Goal: Task Accomplishment & Management: Use online tool/utility

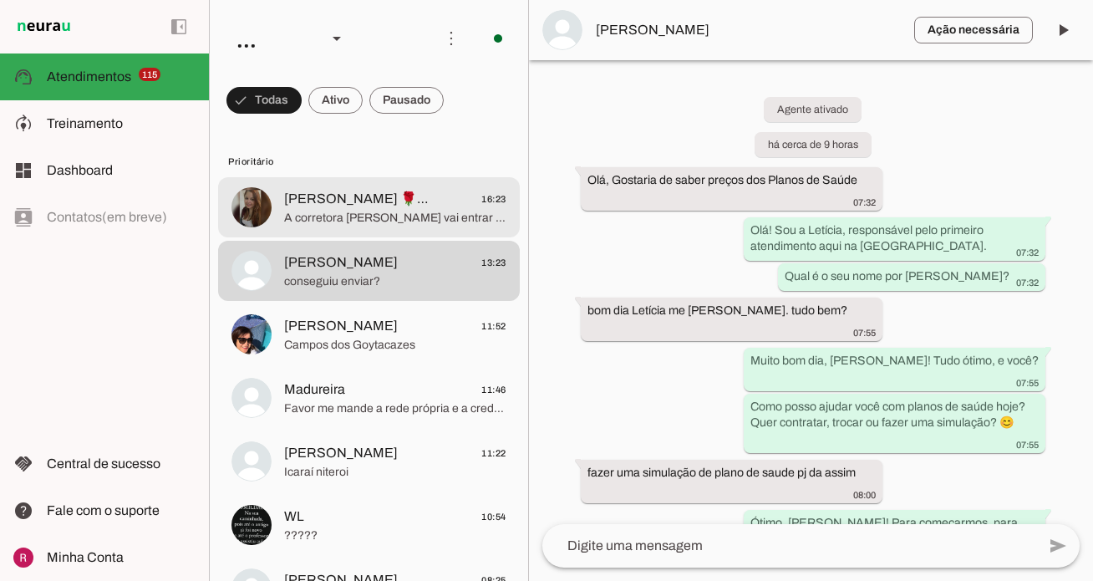
click at [403, 212] on span "A corretora [PERSON_NAME] vai entrar em contato com você ainda hoje p lhe envia…" at bounding box center [395, 218] width 222 height 17
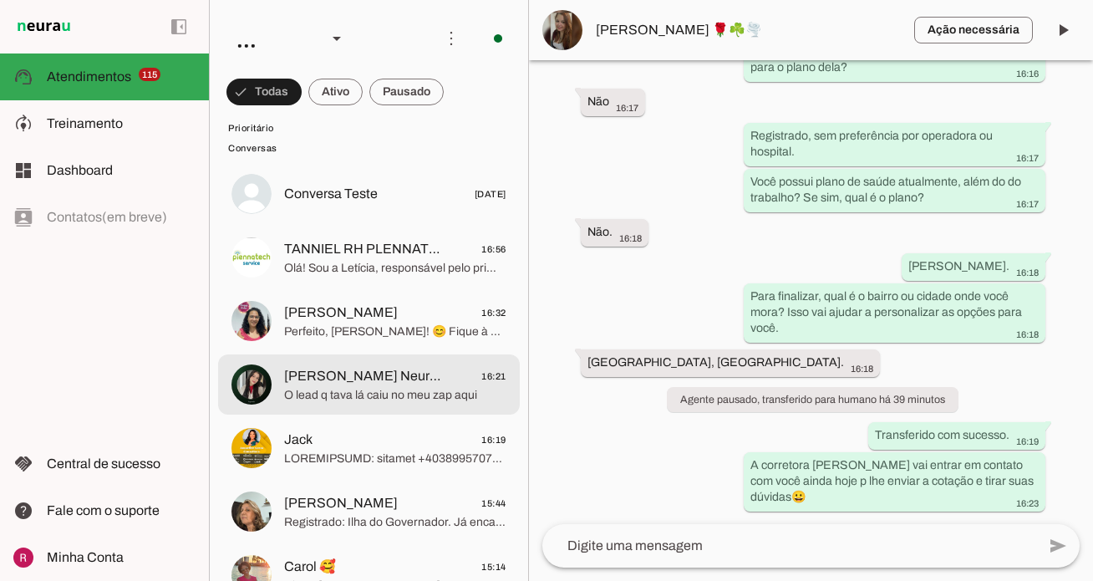
scroll to position [7281, 0]
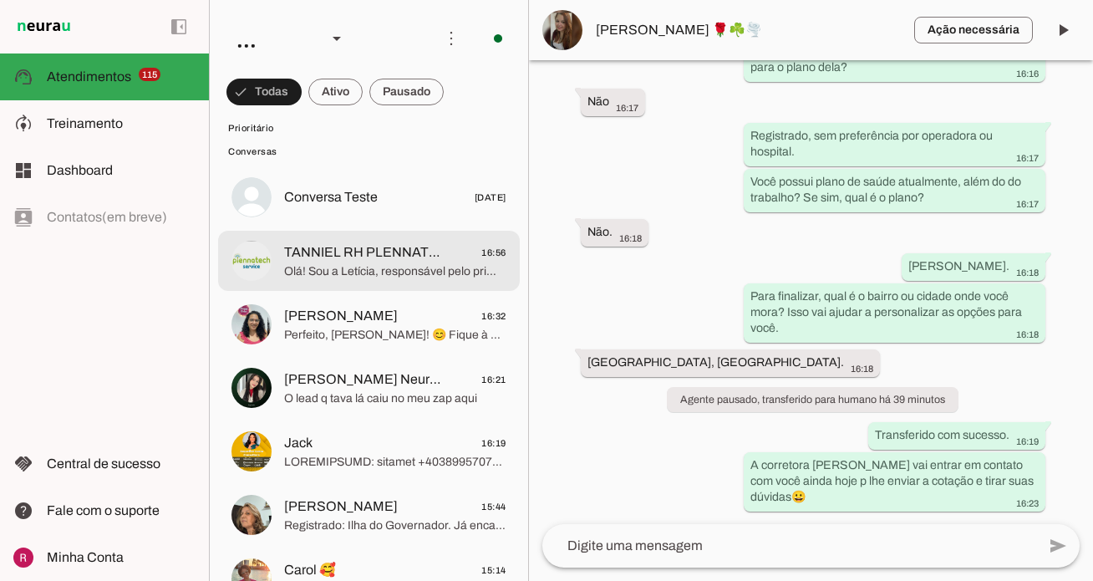
click at [333, 258] on span "TANNIEL RH PLENNATECH" at bounding box center [364, 252] width 160 height 20
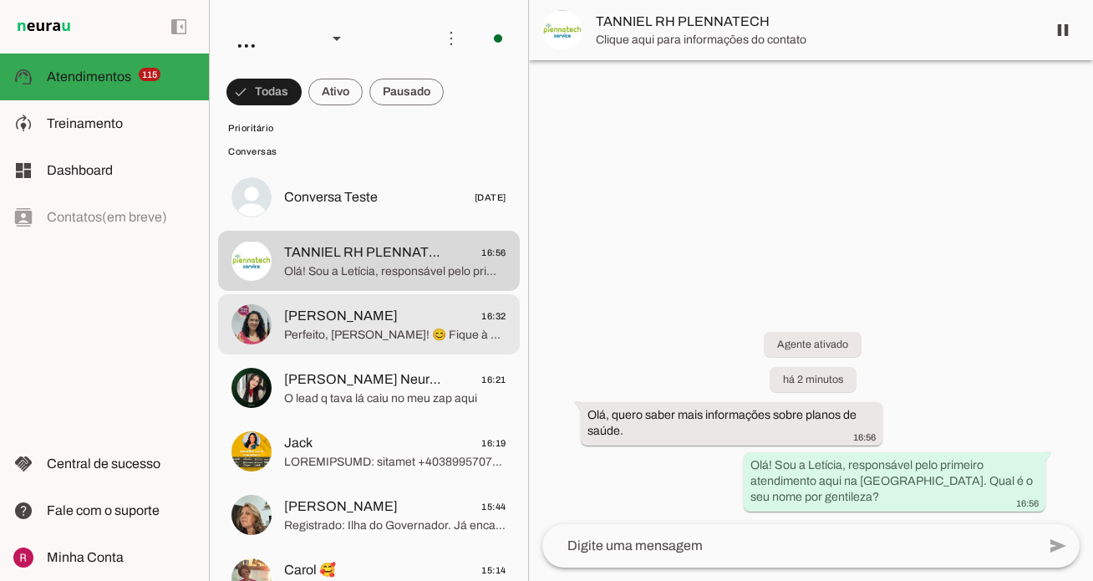
click at [331, 341] on span "Perfeito, Magda! 😊 Fique à vontade para me chamar a qualquer momento para dar s…" at bounding box center [395, 335] width 222 height 17
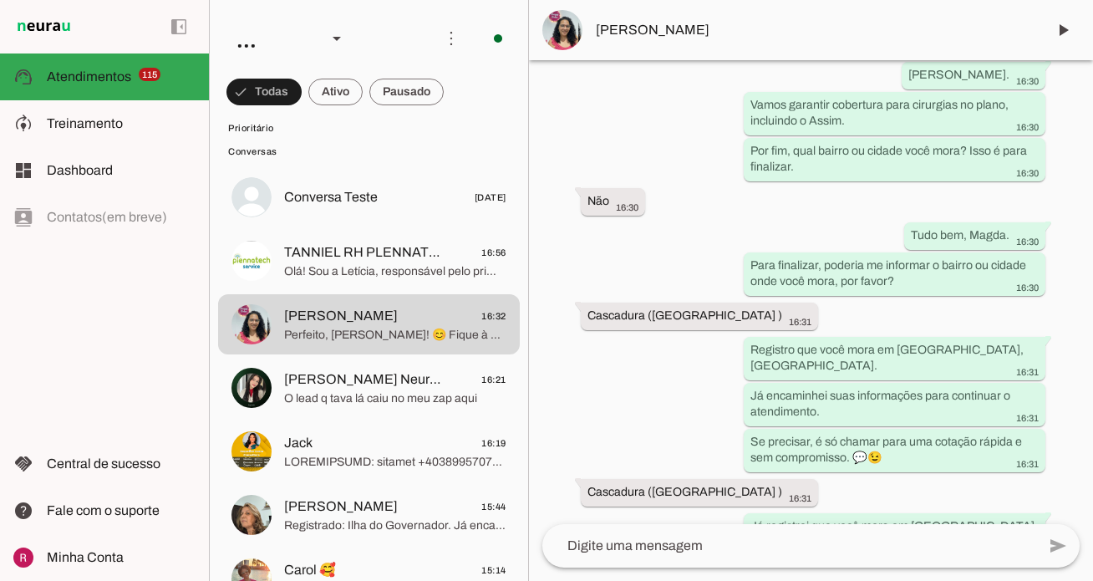
scroll to position [1620, 0]
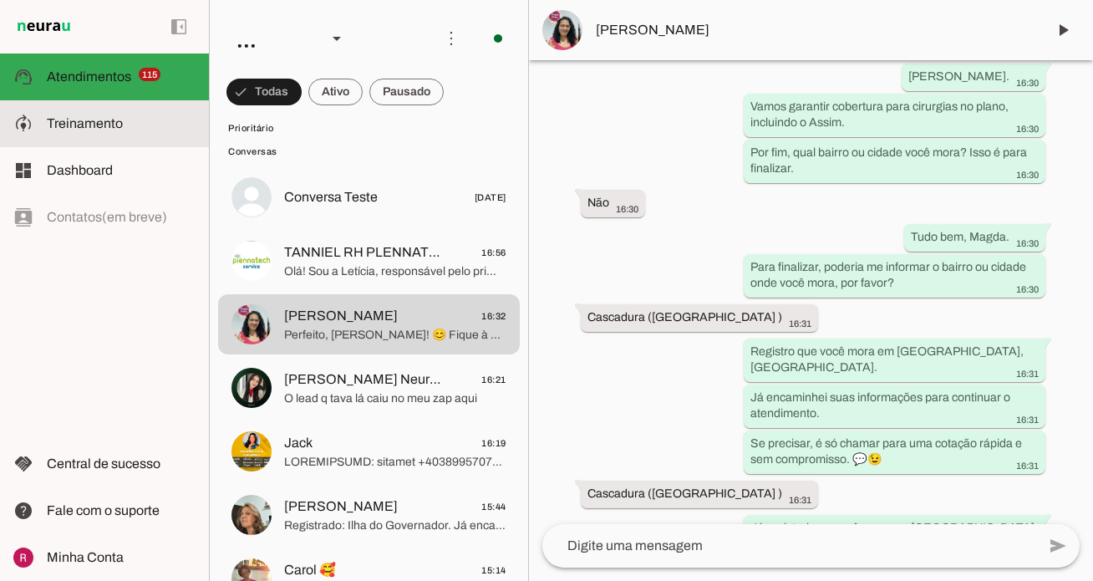
click at [133, 100] on md-item "model_training Treinamento Treinamento" at bounding box center [104, 123] width 209 height 47
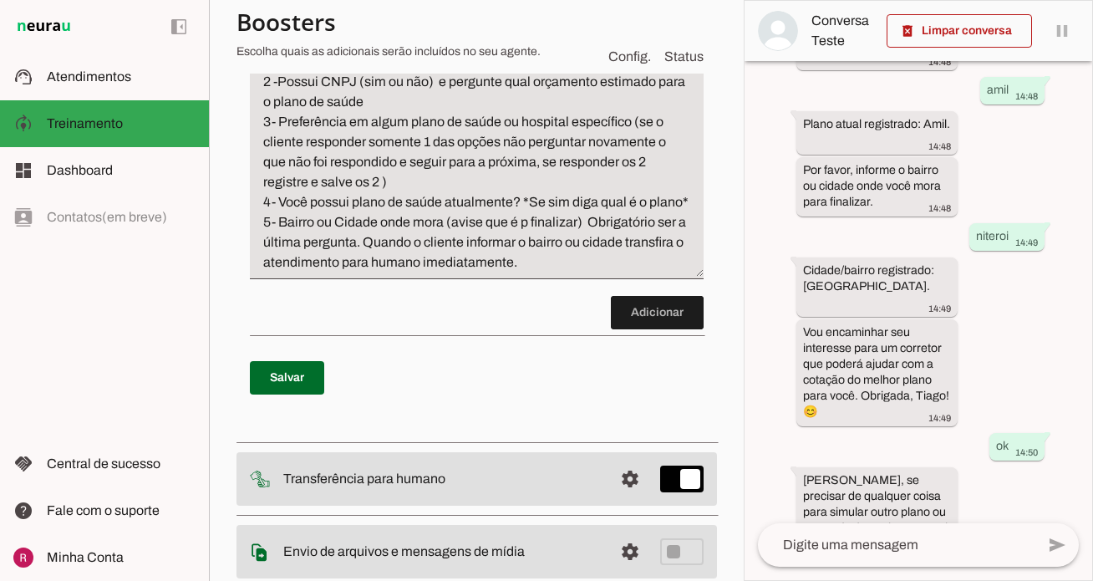
scroll to position [913, 0]
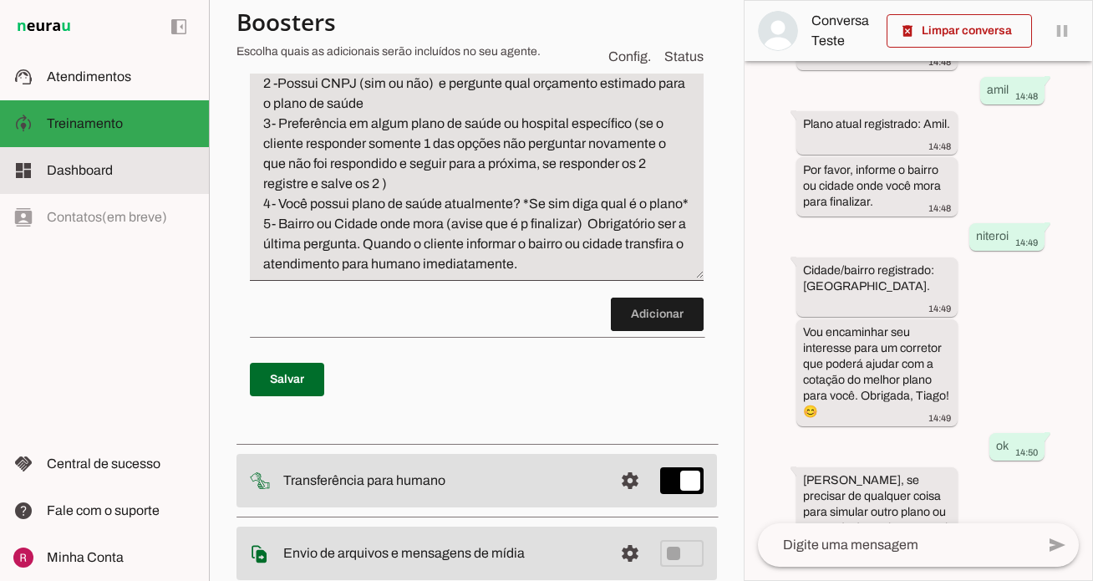
click at [167, 175] on slot at bounding box center [121, 170] width 149 height 20
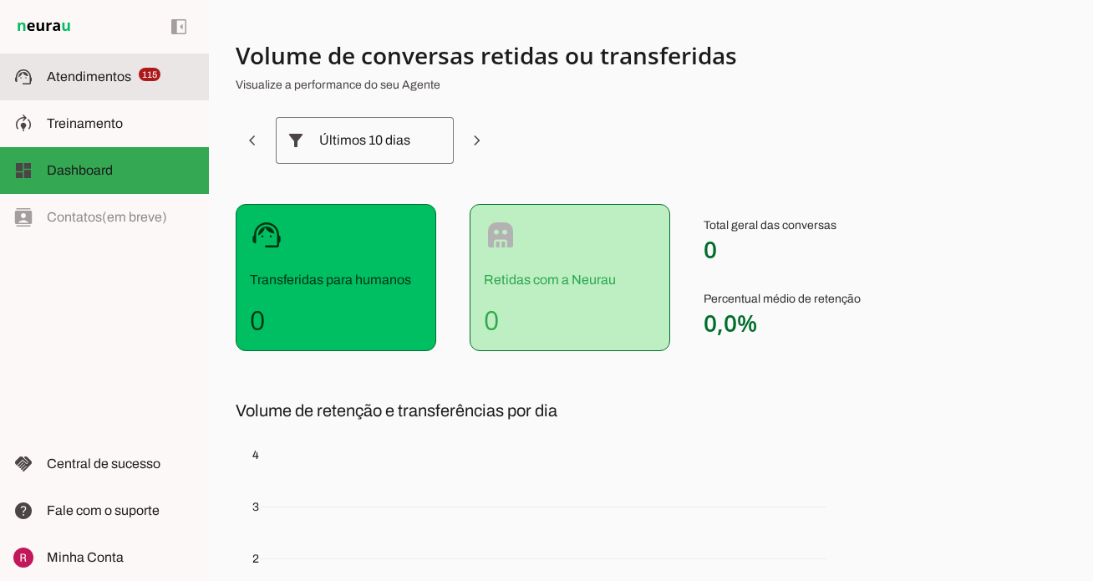
click at [130, 85] on slot at bounding box center [121, 77] width 149 height 20
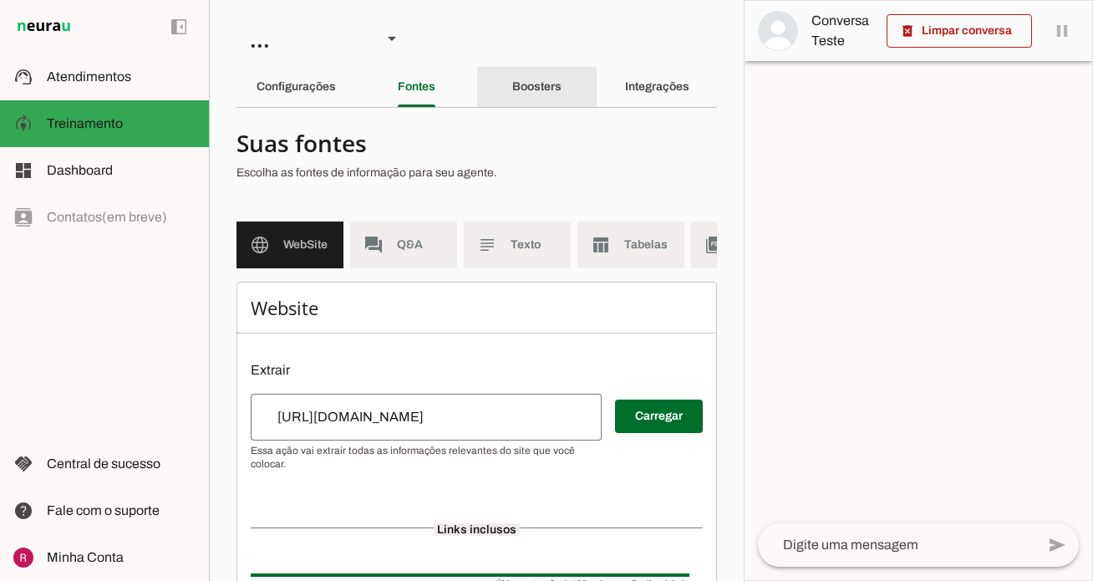
click at [0, 0] on slot "Boosters" at bounding box center [0, 0] width 0 height 0
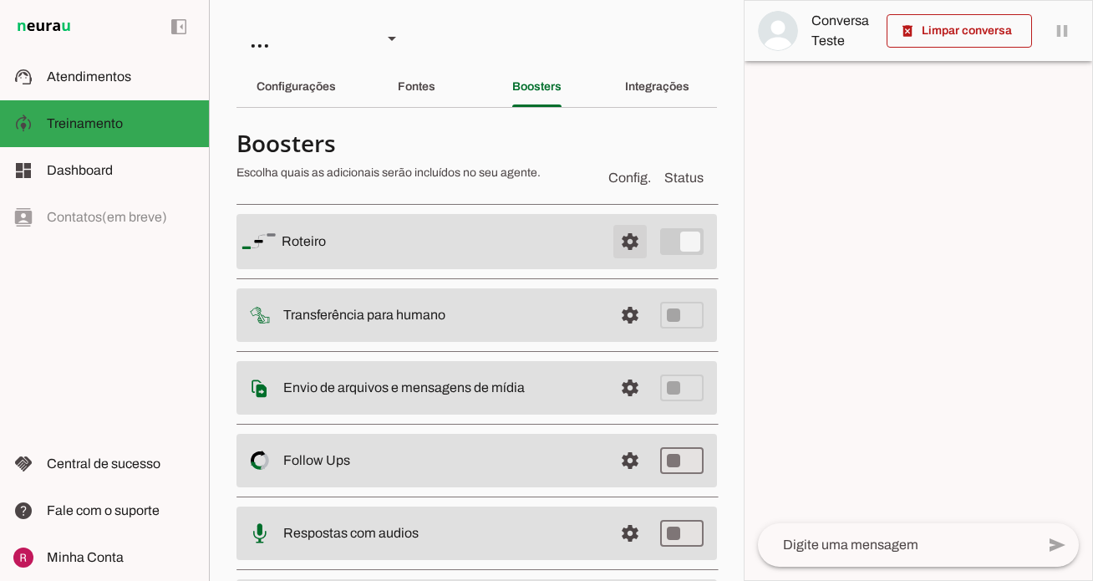
click at [627, 251] on span at bounding box center [630, 241] width 40 height 40
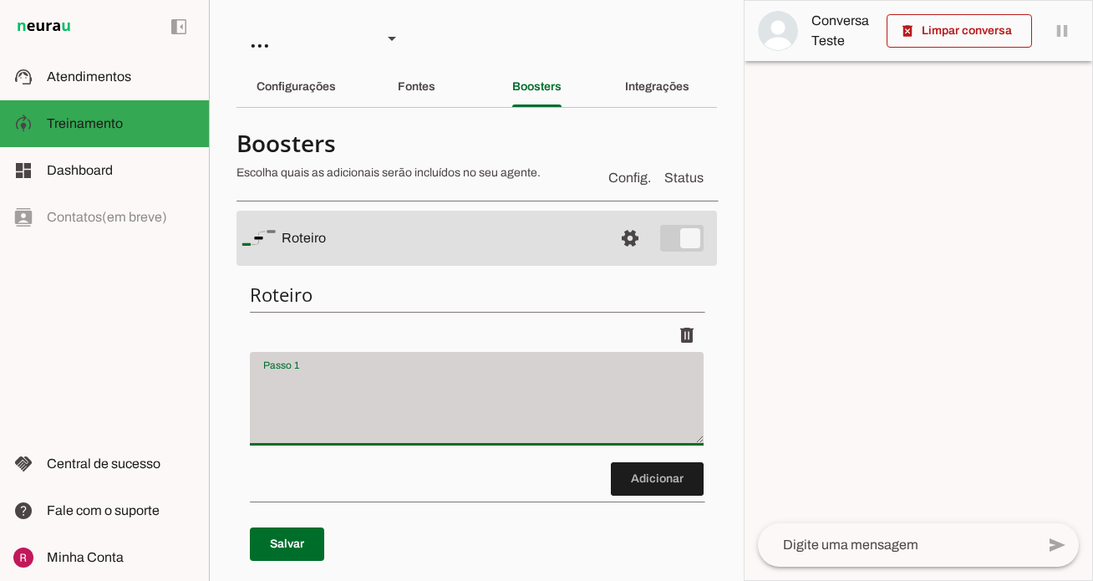
click at [308, 369] on div at bounding box center [477, 399] width 454 height 94
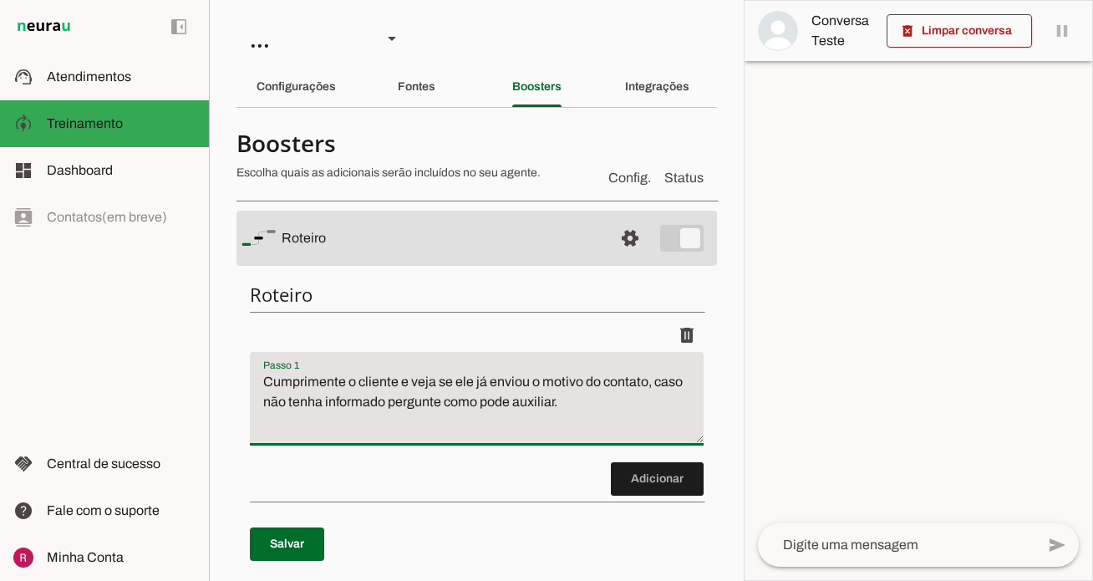
type textarea "Cumprimente o cliente e veja se ele já enviou o motivo do contato, caso não ten…"
type md-filled-text-field "Cumprimente o cliente e veja se ele já enviou o motivo do contato, caso não ten…"
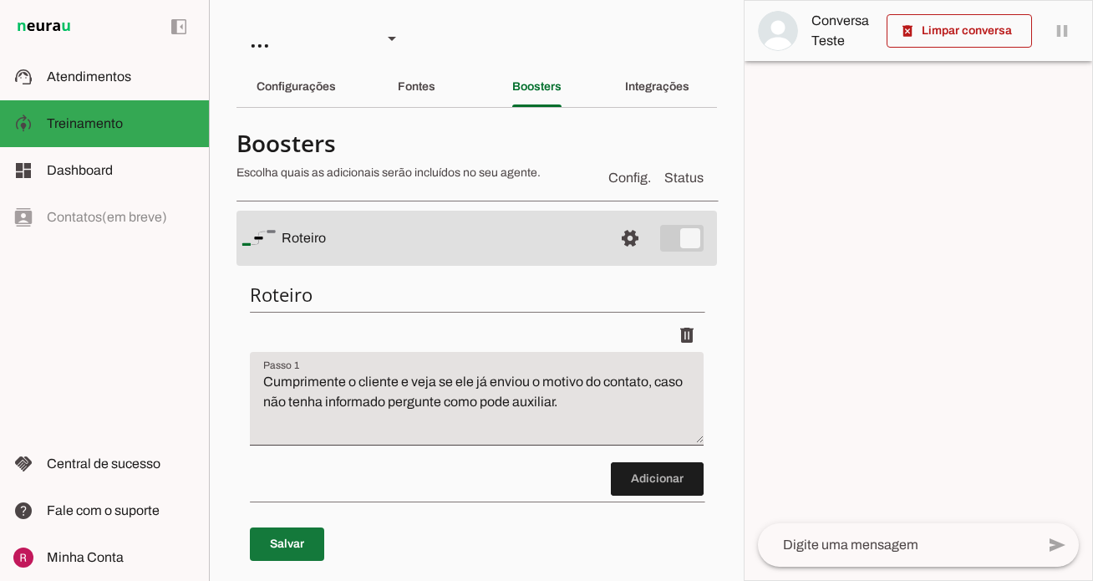
click at [284, 546] on span at bounding box center [287, 544] width 74 height 40
click at [625, 245] on span at bounding box center [630, 238] width 40 height 40
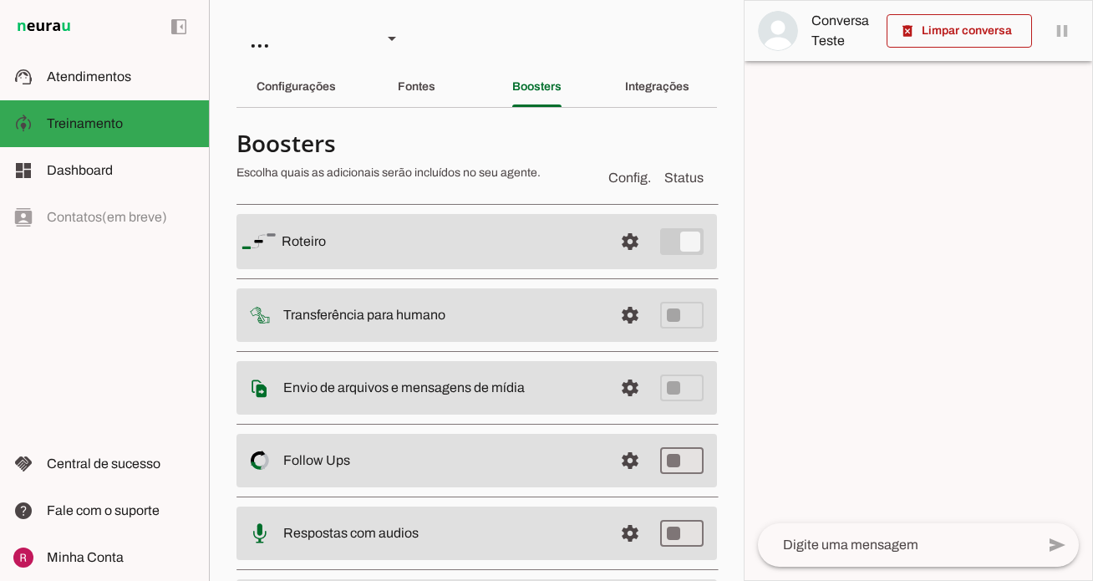
scroll to position [108, 0]
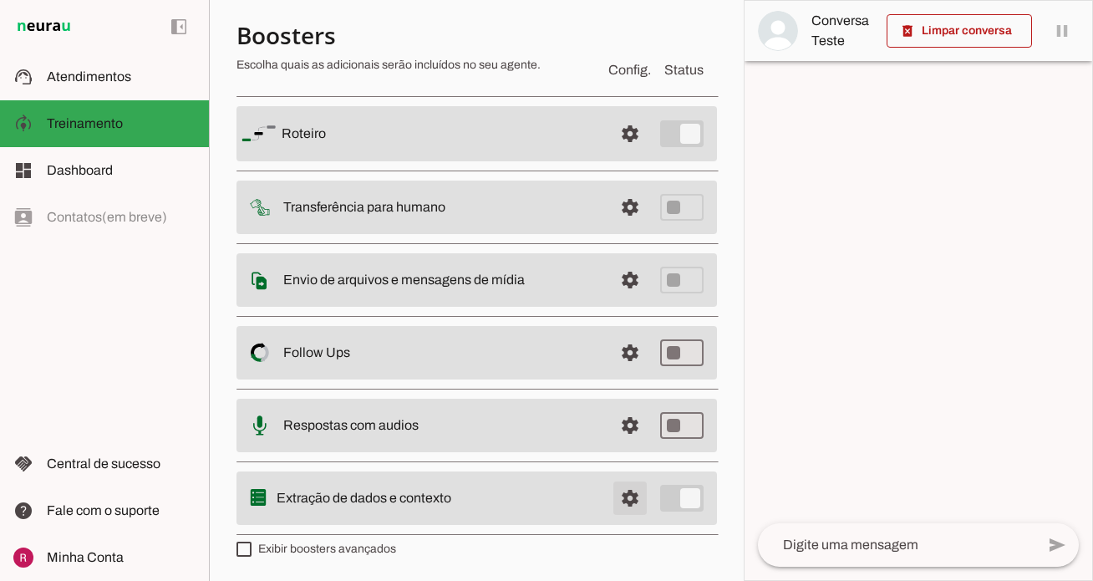
click at [643, 496] on span at bounding box center [630, 498] width 40 height 40
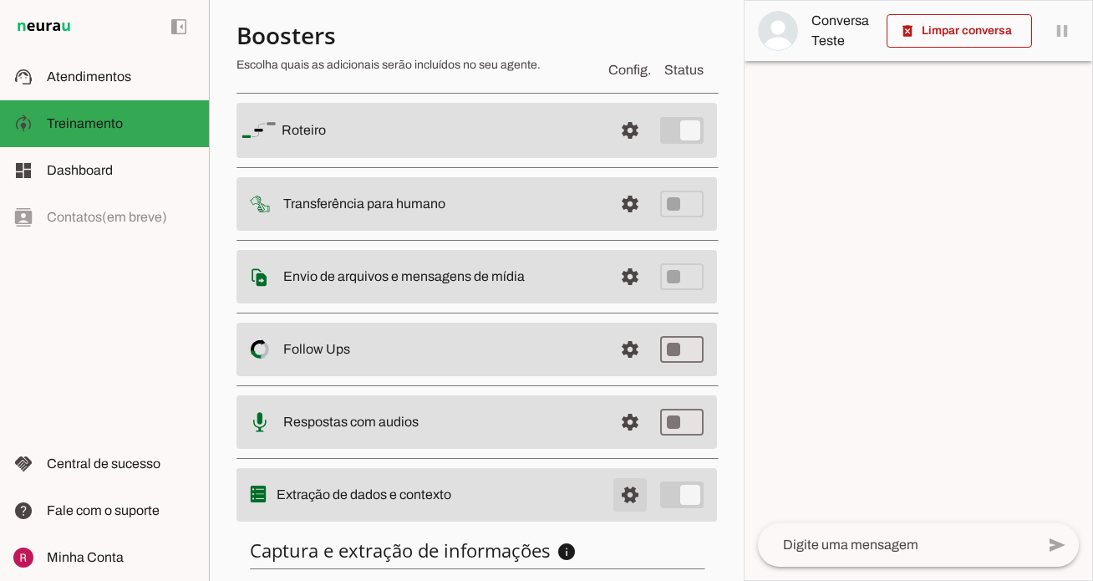
scroll to position [347, 0]
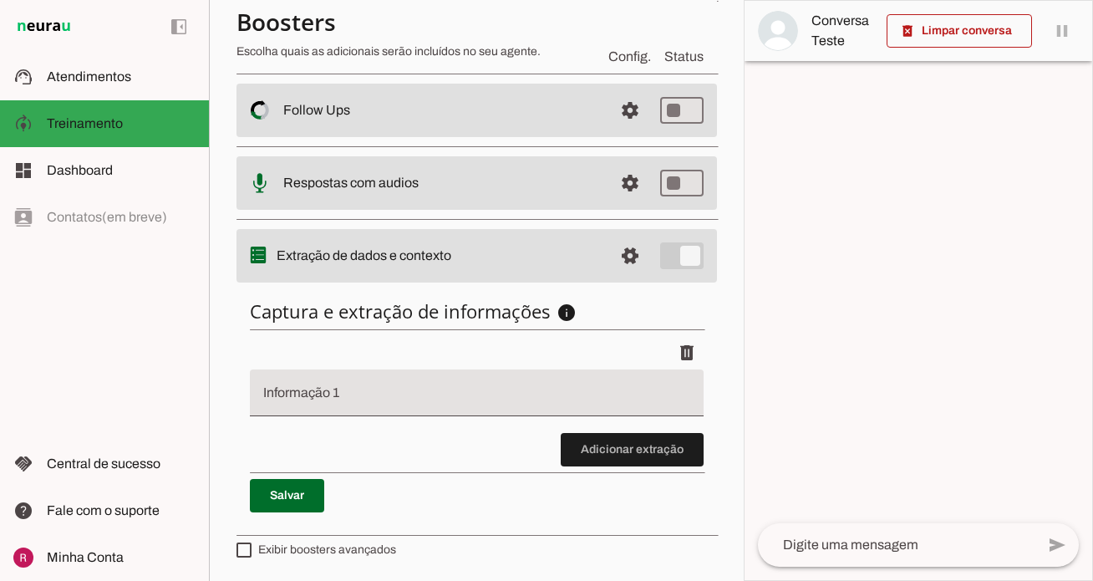
click at [374, 399] on input "Informação 1" at bounding box center [476, 399] width 427 height 20
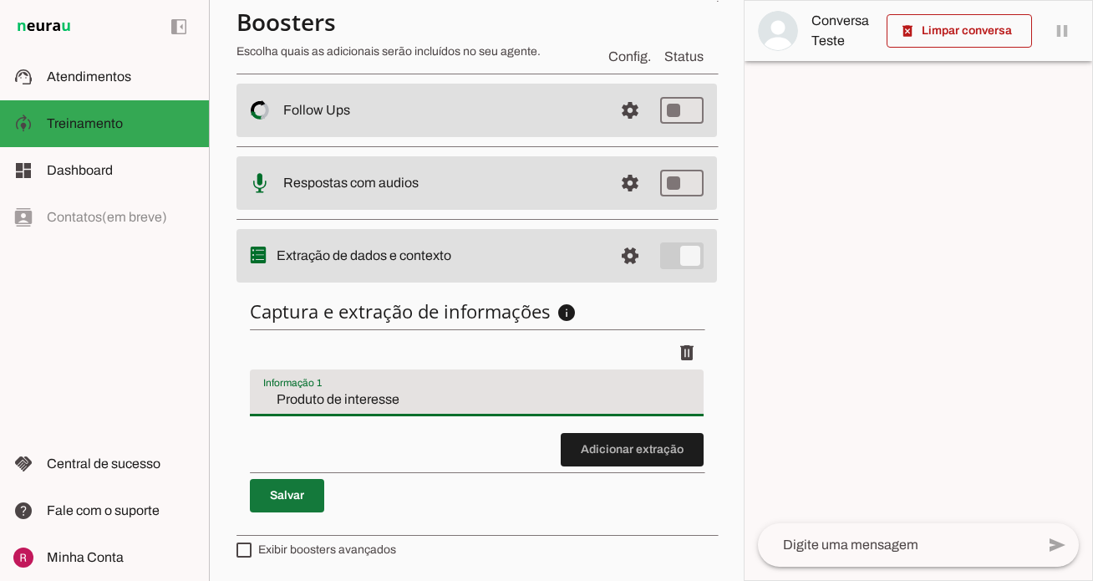
type input "Produto de interesse"
type md-filled-text-field "Produto de interesse"
click at [305, 495] on span at bounding box center [287, 496] width 74 height 40
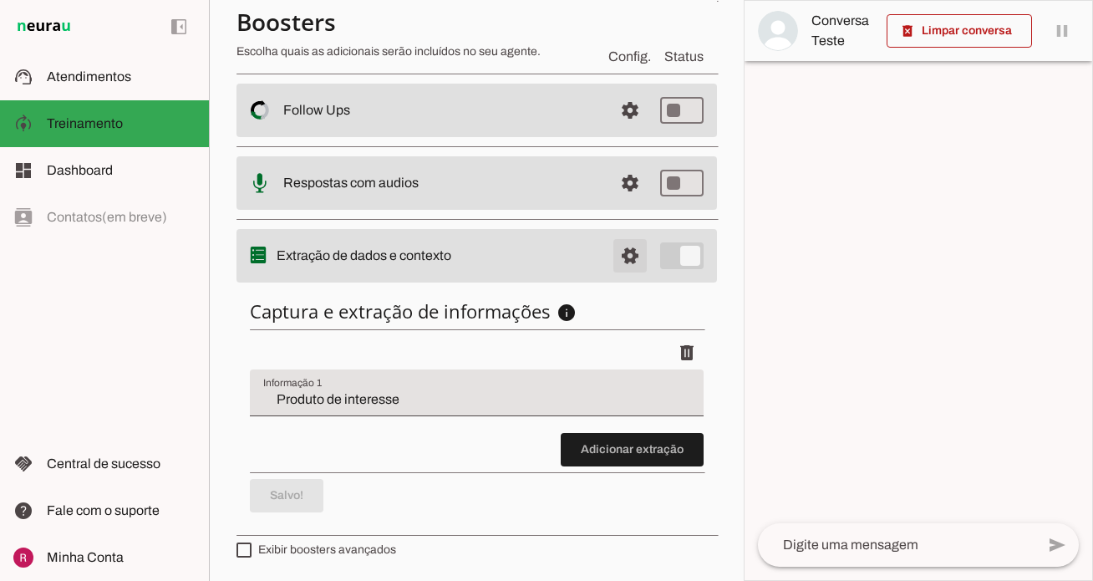
click at [631, 258] on span at bounding box center [630, 256] width 40 height 40
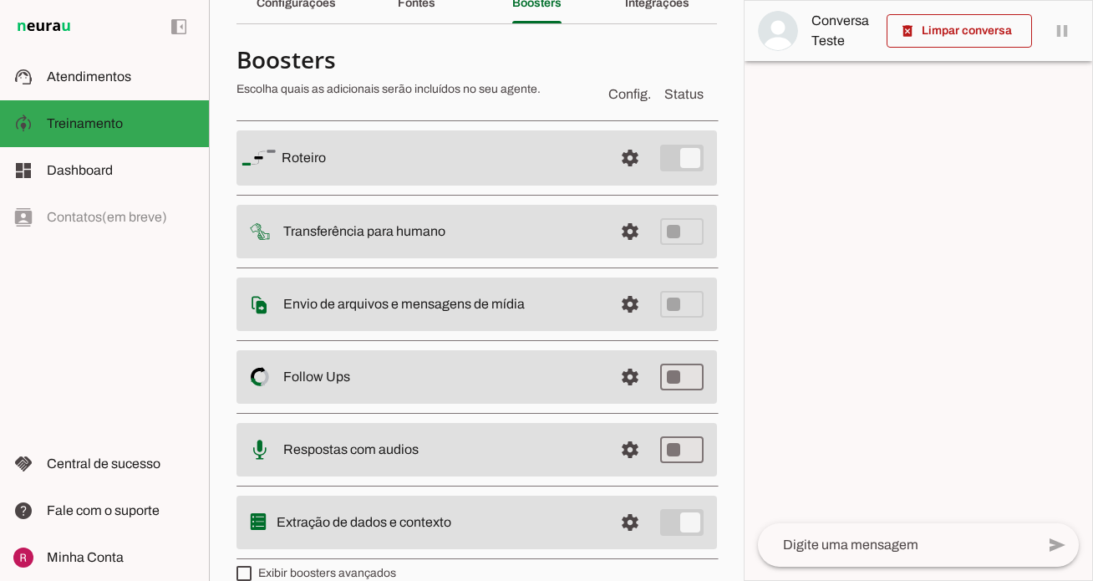
scroll to position [108, 0]
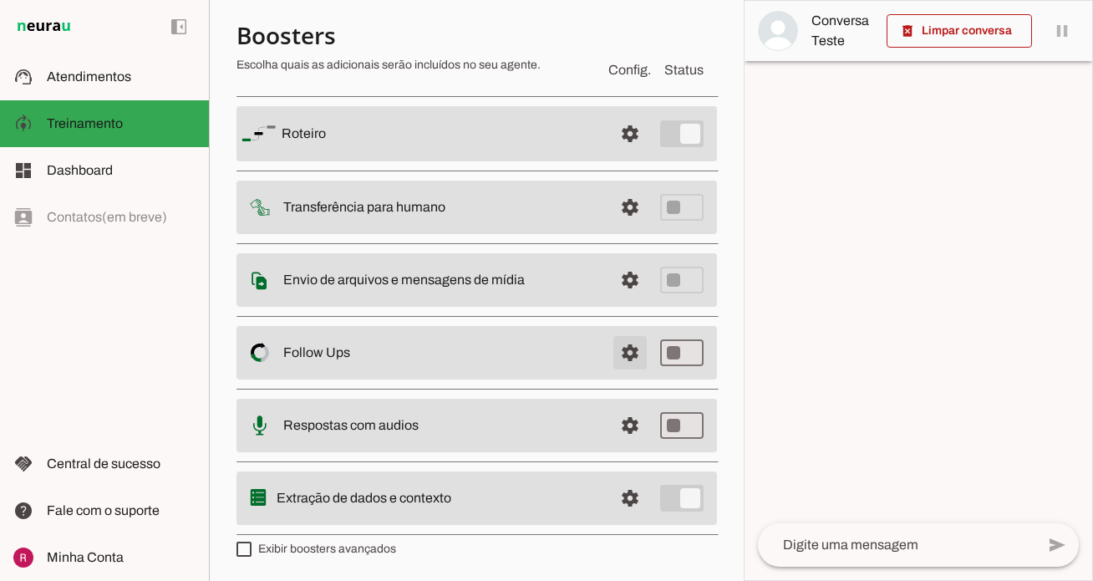
click at [638, 347] on span at bounding box center [630, 353] width 40 height 40
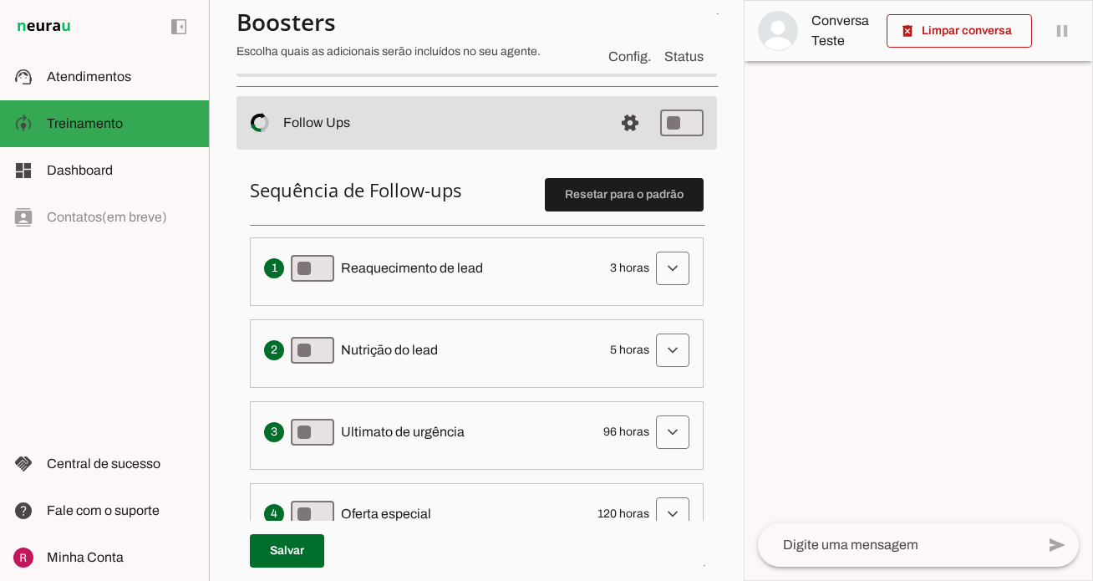
scroll to position [377, 0]
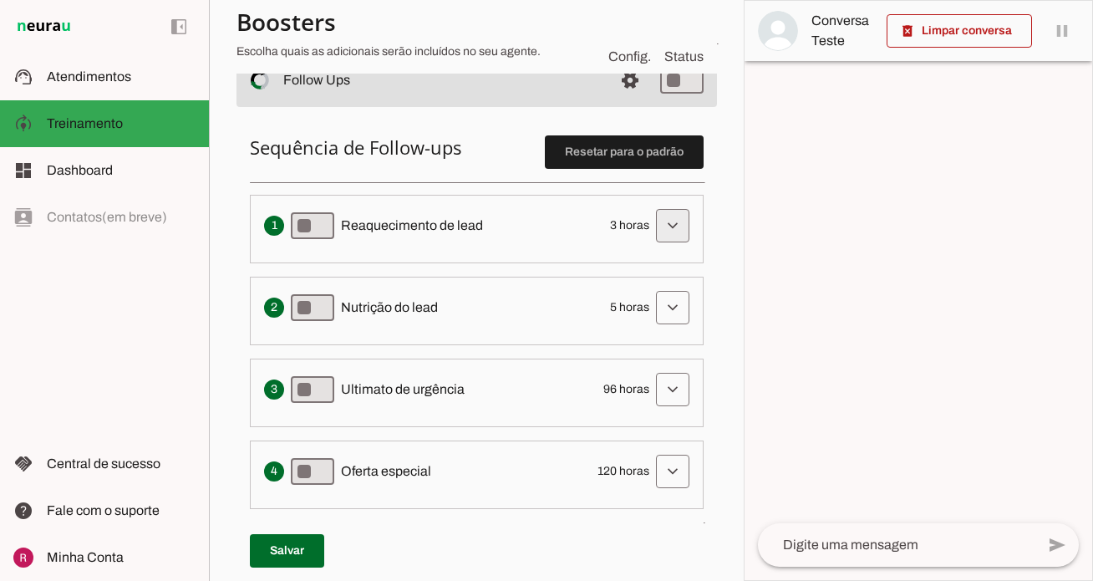
click at [675, 221] on span at bounding box center [673, 226] width 40 height 40
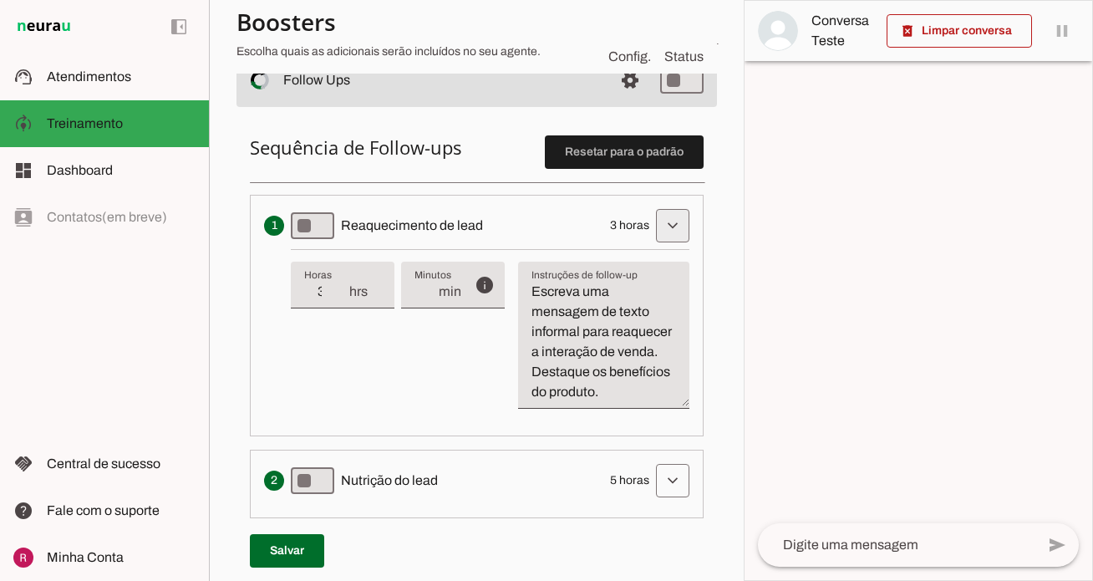
click at [664, 236] on span at bounding box center [673, 226] width 40 height 40
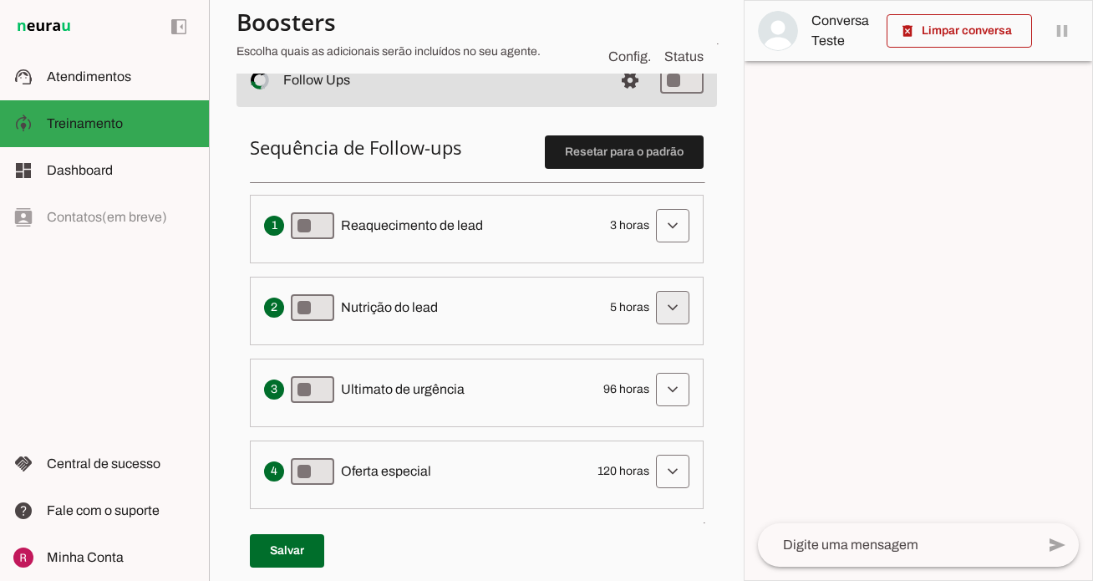
click at [659, 298] on span at bounding box center [673, 307] width 40 height 40
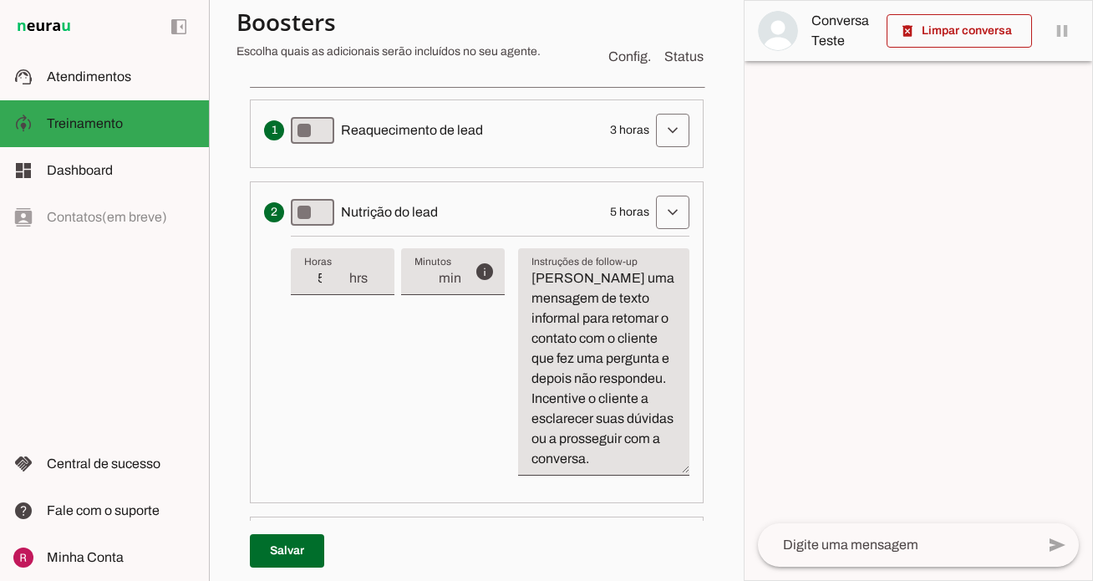
scroll to position [496, 0]
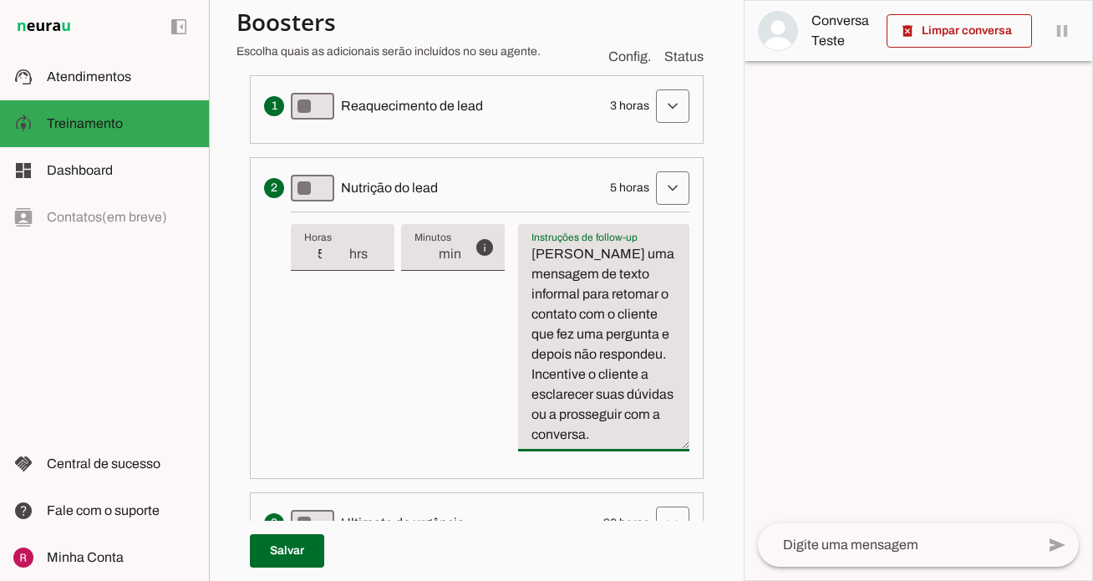
drag, startPoint x: 603, startPoint y: 437, endPoint x: 530, endPoint y: 369, distance: 100.5
click at [530, 369] on textarea "Escreva uma mensagem de texto informal para retomar o contato com o cliente que…" at bounding box center [603, 344] width 171 height 201
click at [621, 361] on textarea "Escreva uma mensagem de texto informal para retomar o contato com o cliente que…" at bounding box center [603, 344] width 171 height 201
drag, startPoint x: 663, startPoint y: 354, endPoint x: 658, endPoint y: 316, distance: 37.9
click at [658, 316] on textarea "Escreva uma mensagem de texto informal para retomar o contato com o cliente que…" at bounding box center [603, 344] width 171 height 201
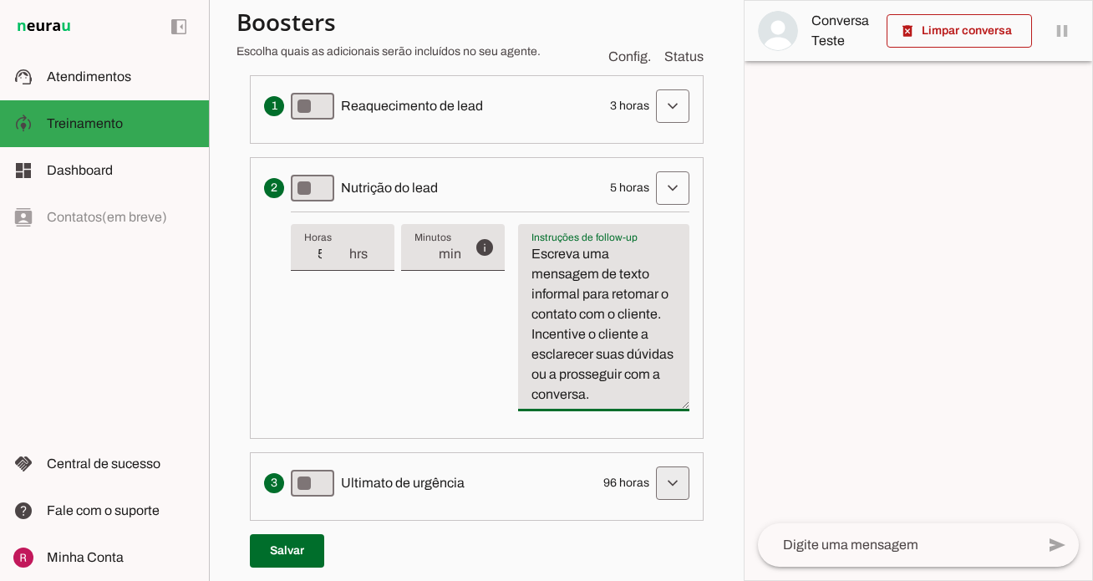
type textarea "Escreva uma mensagem de texto informal para retomar o contato com o cliente. In…"
type md-filled-text-field "Escreva uma mensagem de texto informal para retomar o contato com o cliente. In…"
click at [672, 484] on span at bounding box center [673, 483] width 40 height 40
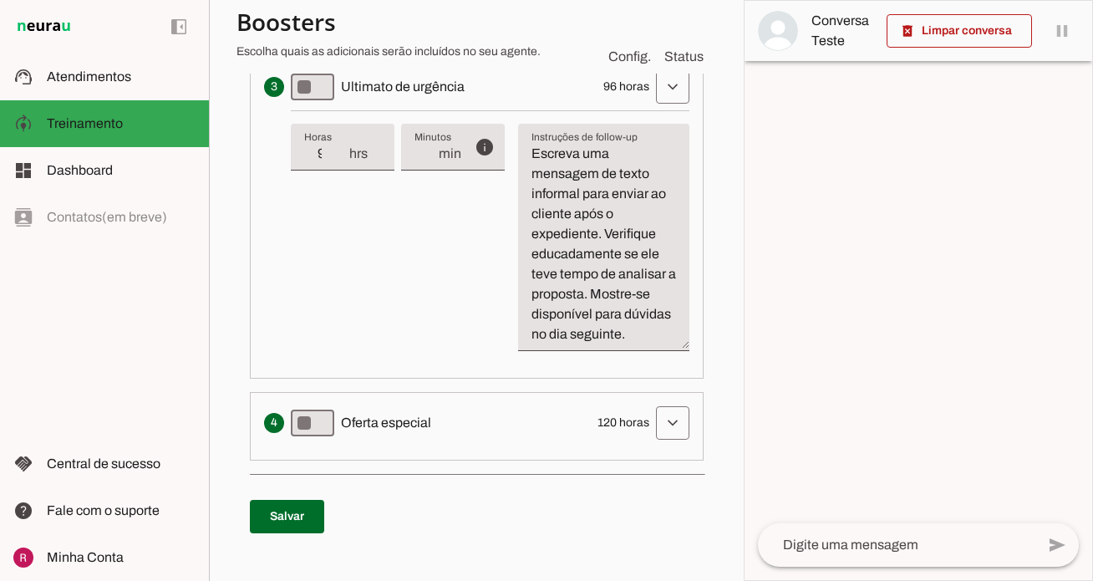
scroll to position [910, 0]
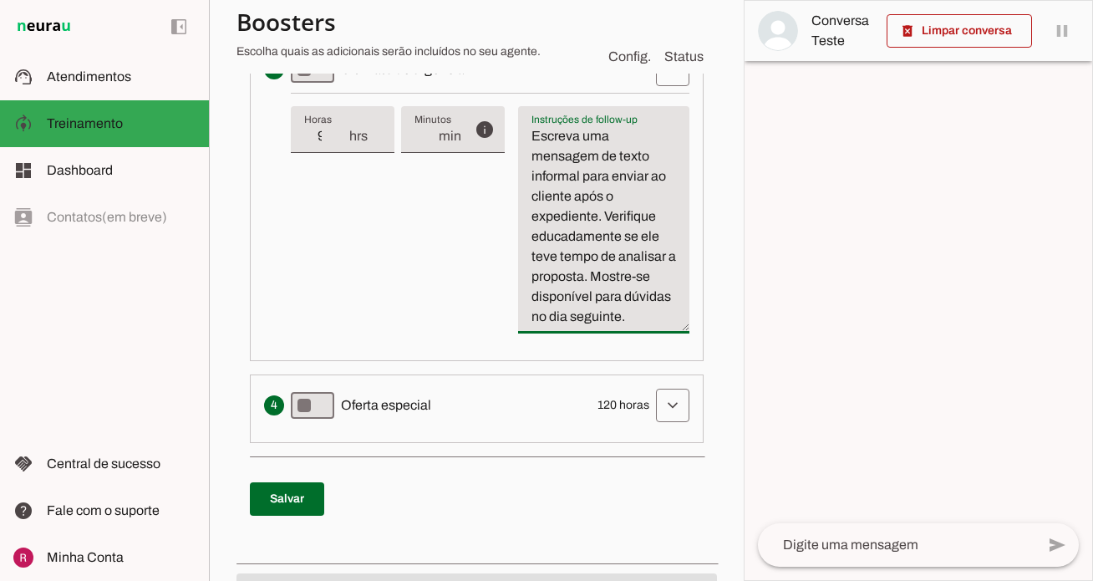
drag, startPoint x: 598, startPoint y: 219, endPoint x: 572, endPoint y: 197, distance: 33.2
click at [572, 197] on textarea "Escreva uma mensagem de texto informal para enviar ao cliente após o expediente…" at bounding box center [603, 226] width 171 height 201
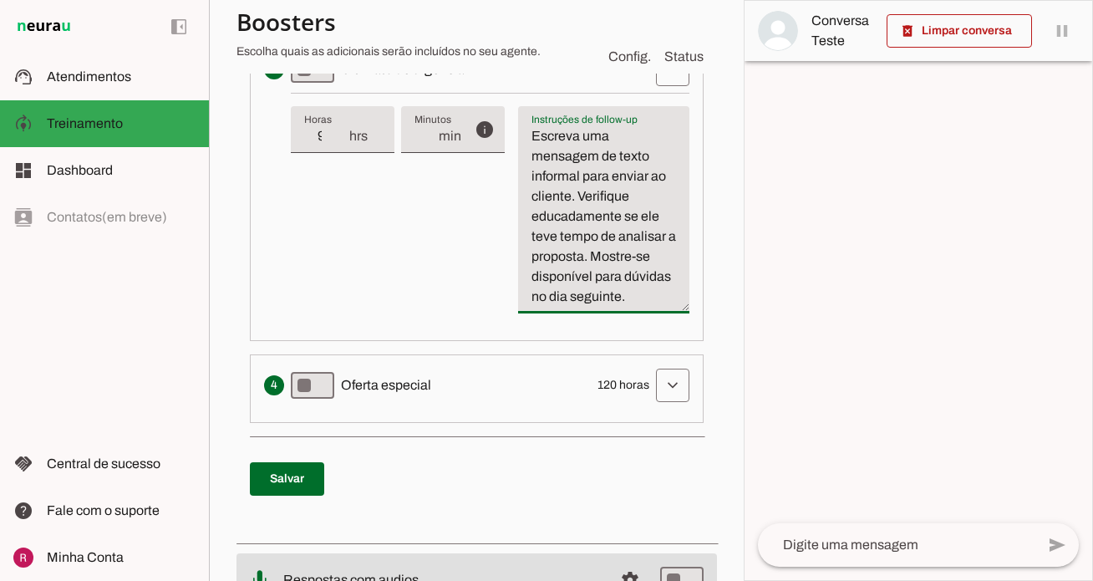
drag, startPoint x: 578, startPoint y: 196, endPoint x: 591, endPoint y: 253, distance: 59.0
click at [591, 253] on textarea "Escreva uma mensagem de texto informal para enviar ao cliente. Verifique educad…" at bounding box center [603, 216] width 171 height 181
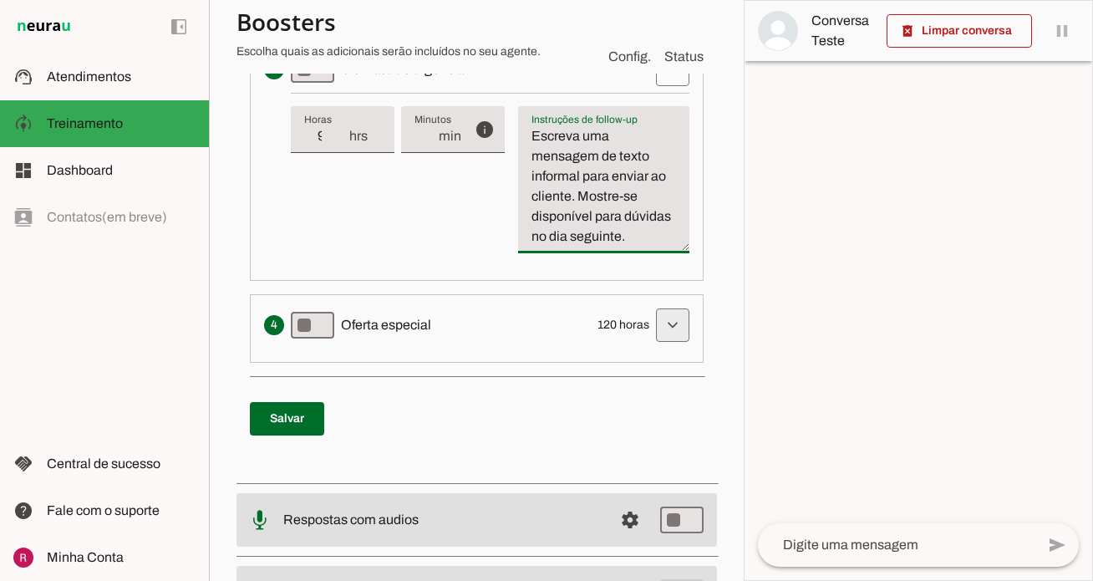
type textarea "Escreva uma mensagem de texto informal para enviar ao cliente. Mostre-se dispon…"
type md-filled-text-field "Escreva uma mensagem de texto informal para enviar ao cliente. Mostre-se dispon…"
click at [669, 328] on span at bounding box center [673, 325] width 40 height 40
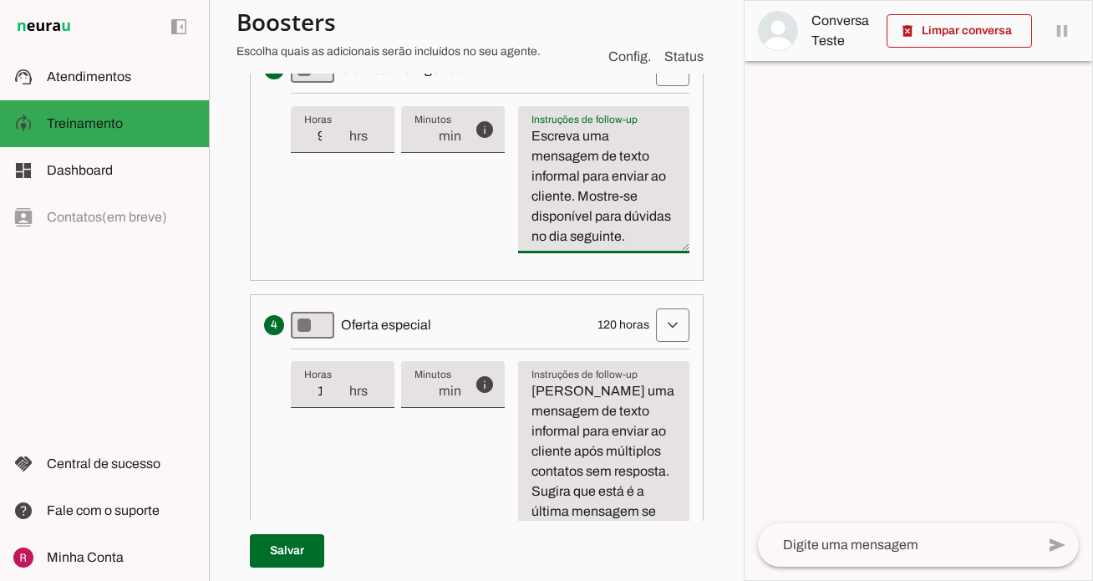
drag, startPoint x: 621, startPoint y: 239, endPoint x: 518, endPoint y: 239, distance: 102.8
click at [518, 239] on textarea "Escreva uma mensagem de texto informal para enviar ao cliente. Mostre-se dispon…" at bounding box center [603, 186] width 171 height 120
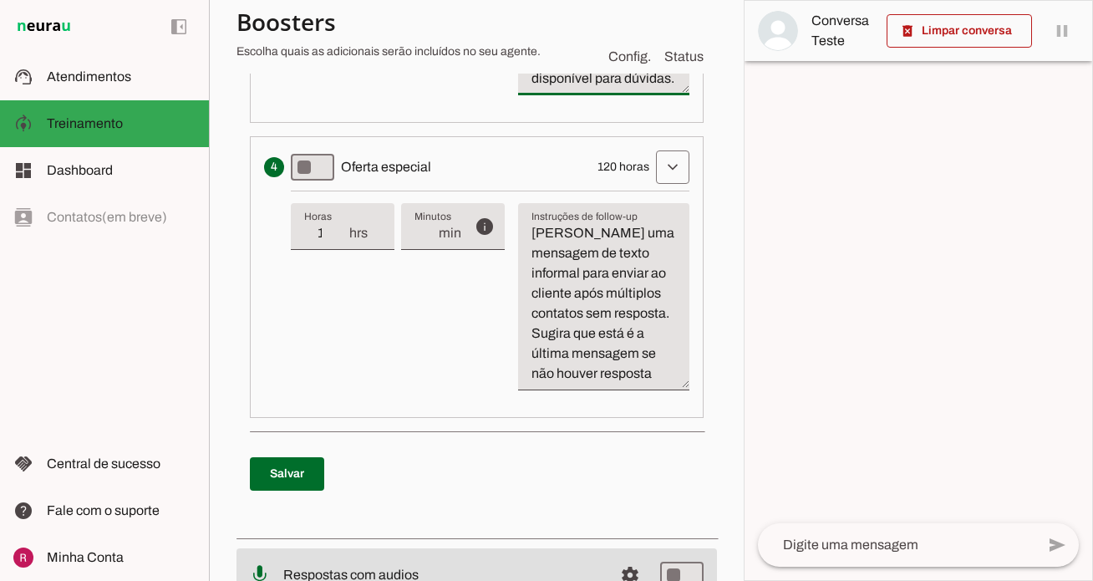
scroll to position [1056, 0]
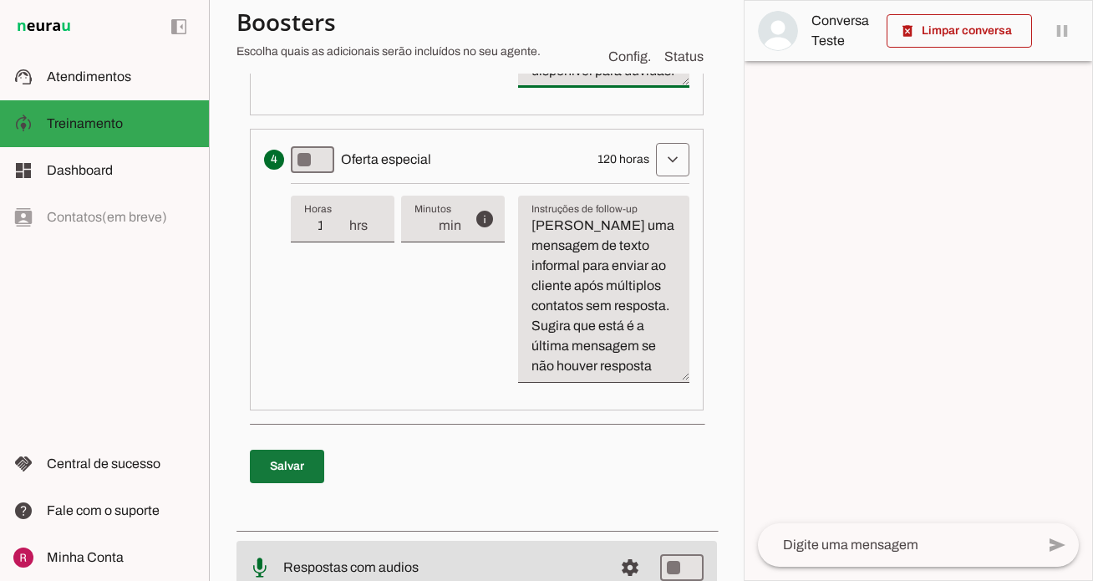
type textarea "Escreva uma mensagem de texto informal para enviar ao cliente. Mostre-se dispon…"
type md-filled-text-field "Escreva uma mensagem de texto informal para enviar ao cliente. Mostre-se dispon…"
click at [283, 466] on span at bounding box center [287, 466] width 74 height 40
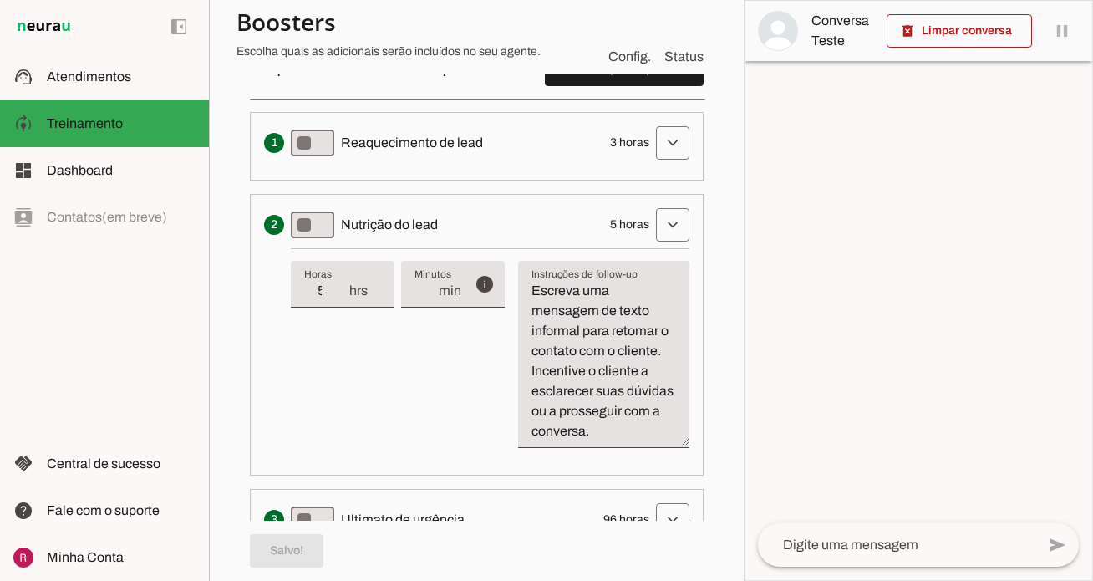
scroll to position [404, 0]
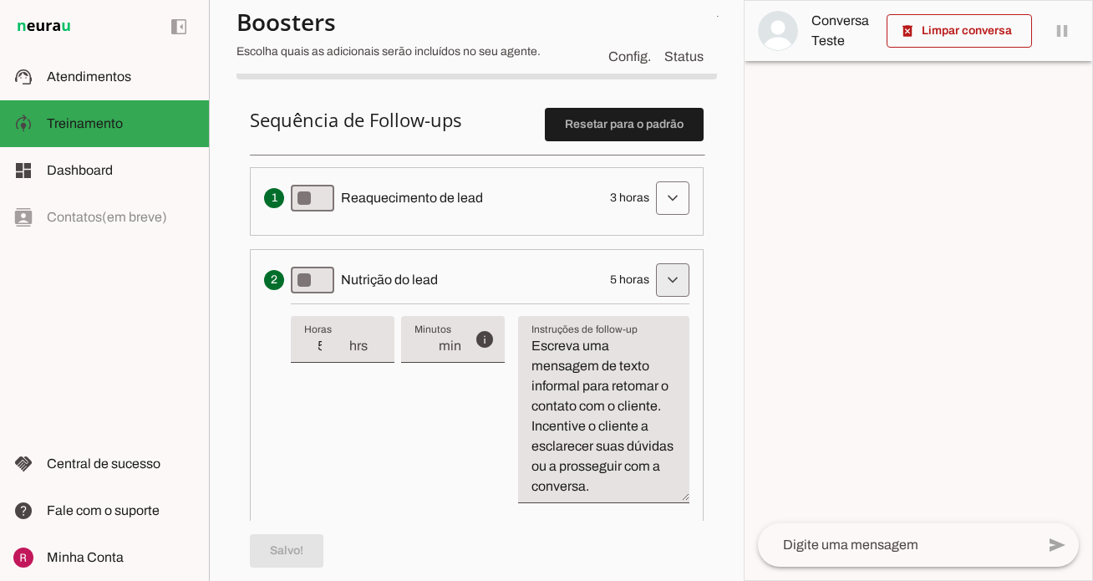
click at [663, 277] on span at bounding box center [673, 280] width 40 height 40
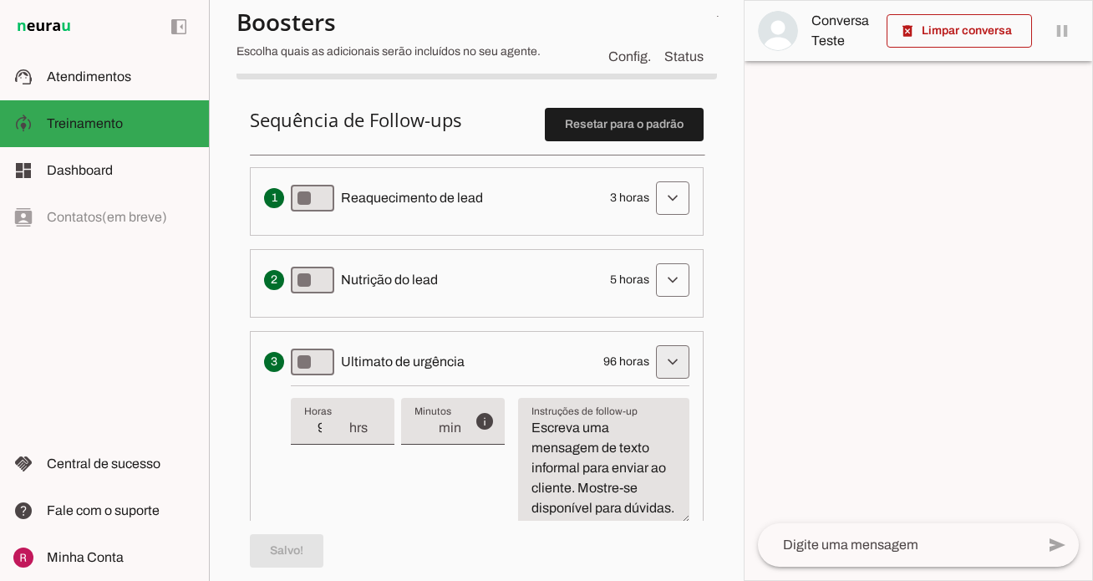
click at [668, 362] on span at bounding box center [673, 362] width 40 height 40
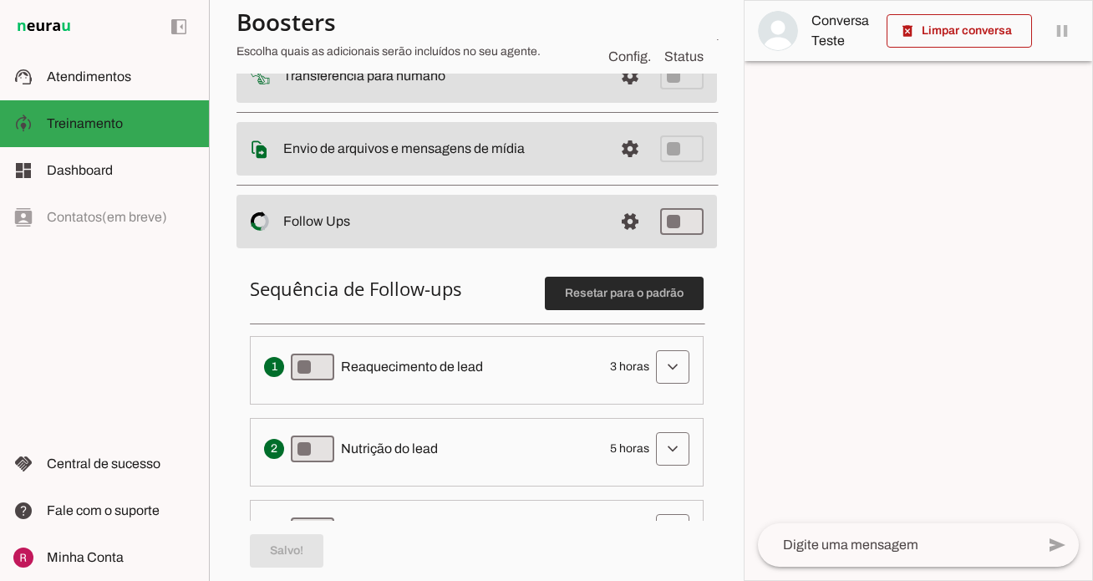
scroll to position [136, 0]
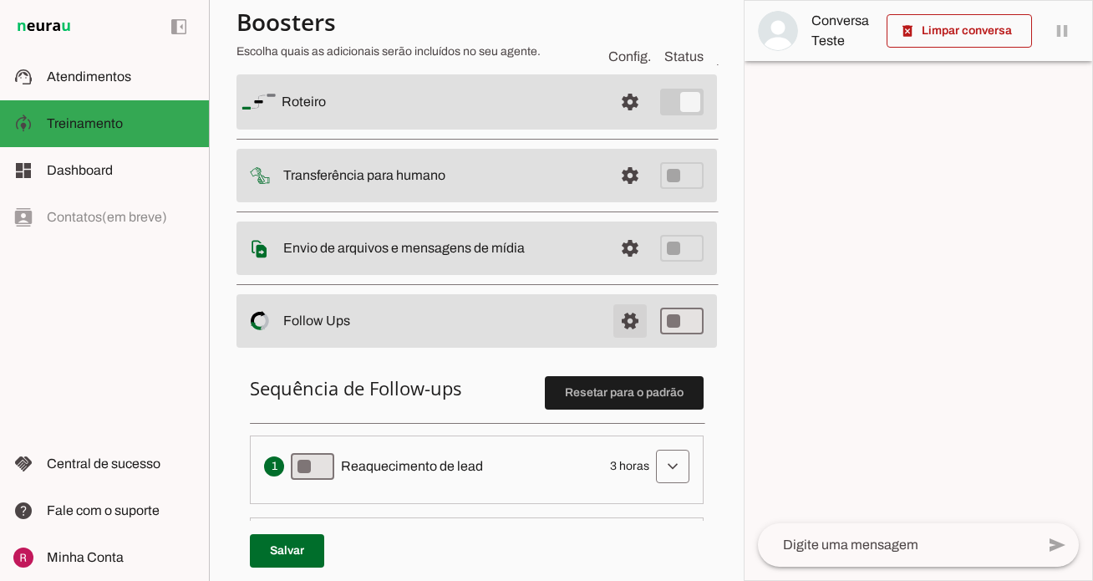
click at [628, 333] on span at bounding box center [630, 321] width 40 height 40
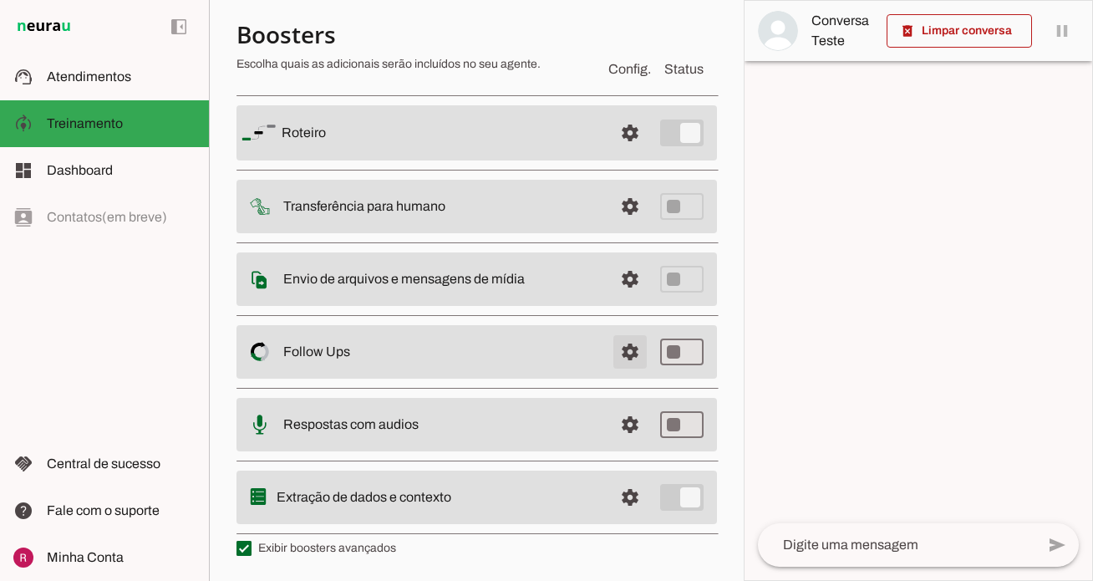
scroll to position [108, 0]
click at [628, 429] on span at bounding box center [630, 425] width 40 height 40
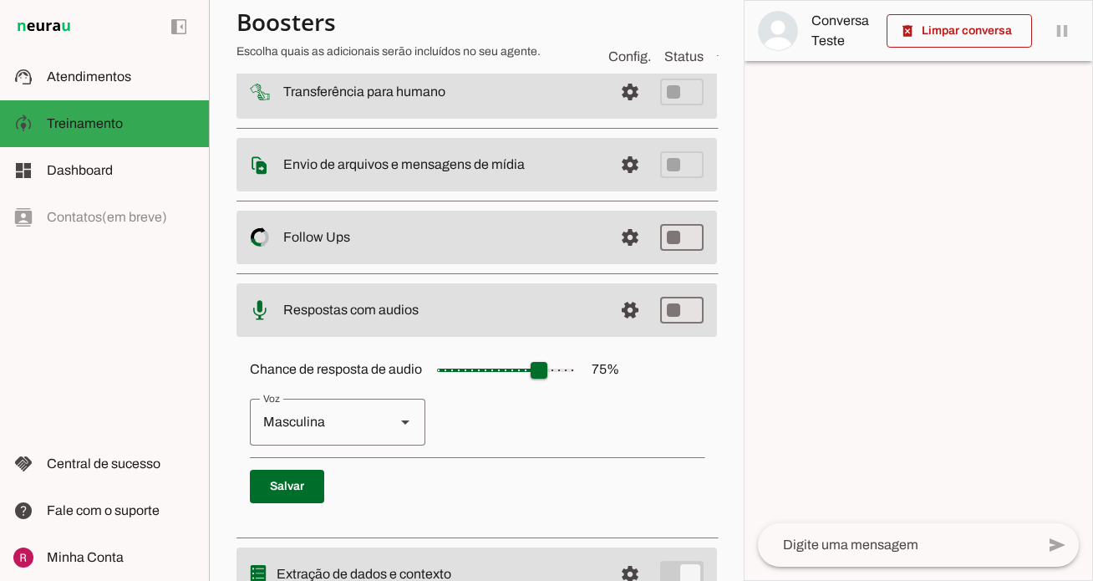
scroll to position [296, 0]
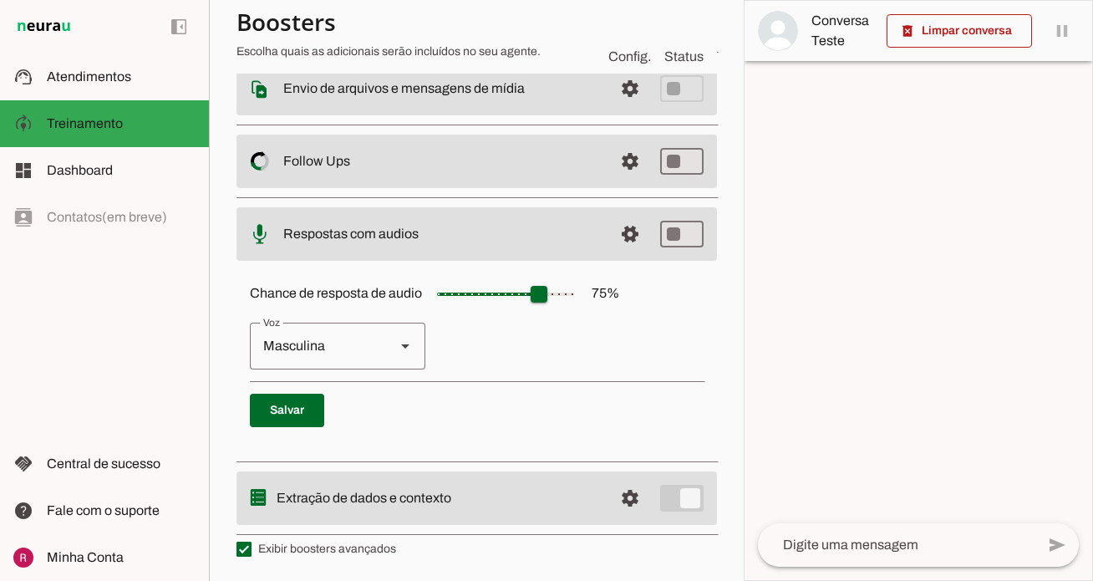
click at [350, 337] on div "Masculina" at bounding box center [316, 346] width 132 height 47
type md-outlined-select "cgSgspJ2msm6clMCkdW9"
type input "**"
type md-slider "35"
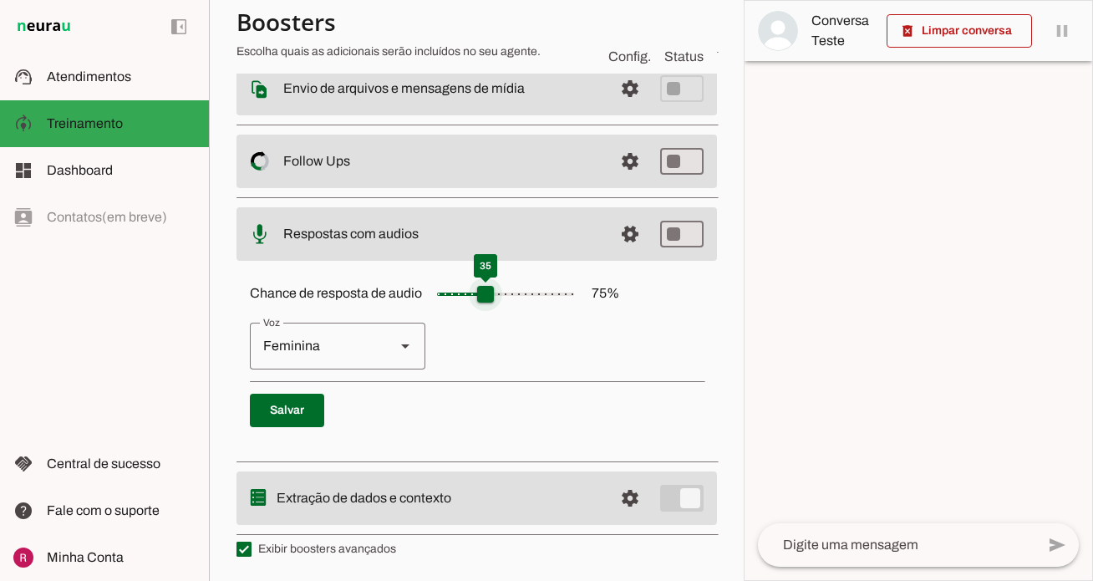
click at [484, 294] on input "Chance de resposta de audio 75 %" at bounding box center [505, 293] width 167 height 33
type input "**"
type md-slider "20"
click at [464, 296] on input "Chance de resposta de audio 75 %" at bounding box center [505, 293] width 167 height 33
click at [307, 404] on span at bounding box center [287, 410] width 74 height 40
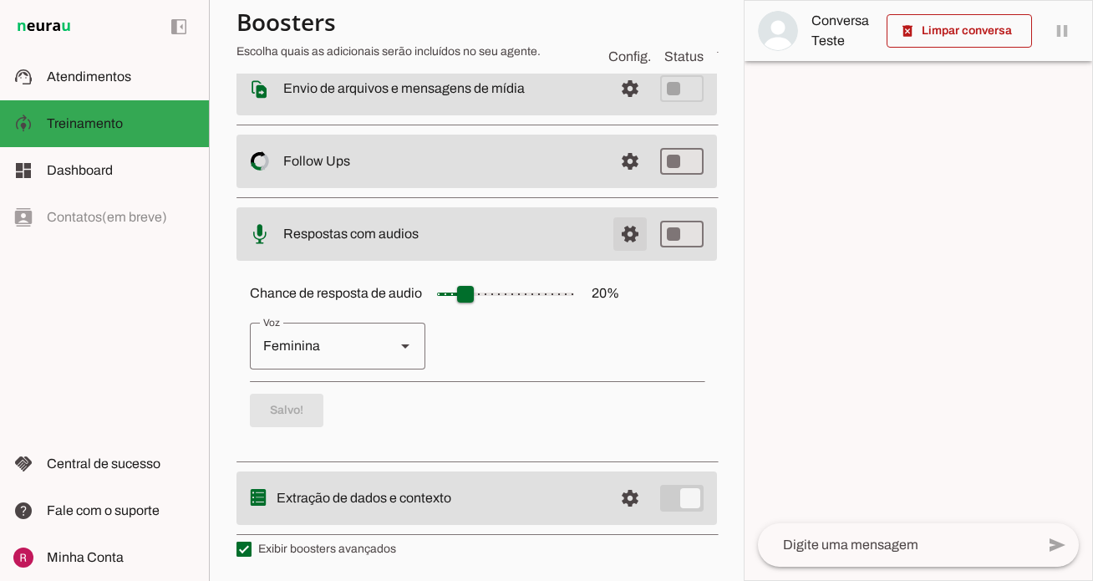
click at [621, 236] on span at bounding box center [630, 234] width 40 height 40
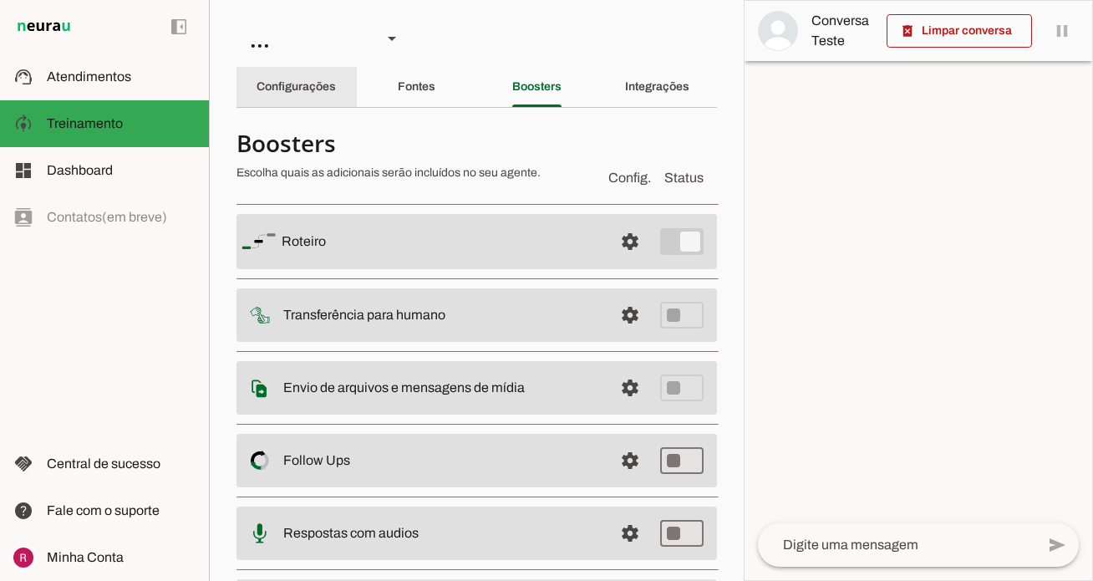
click at [320, 93] on div "Configurações" at bounding box center [296, 87] width 79 height 40
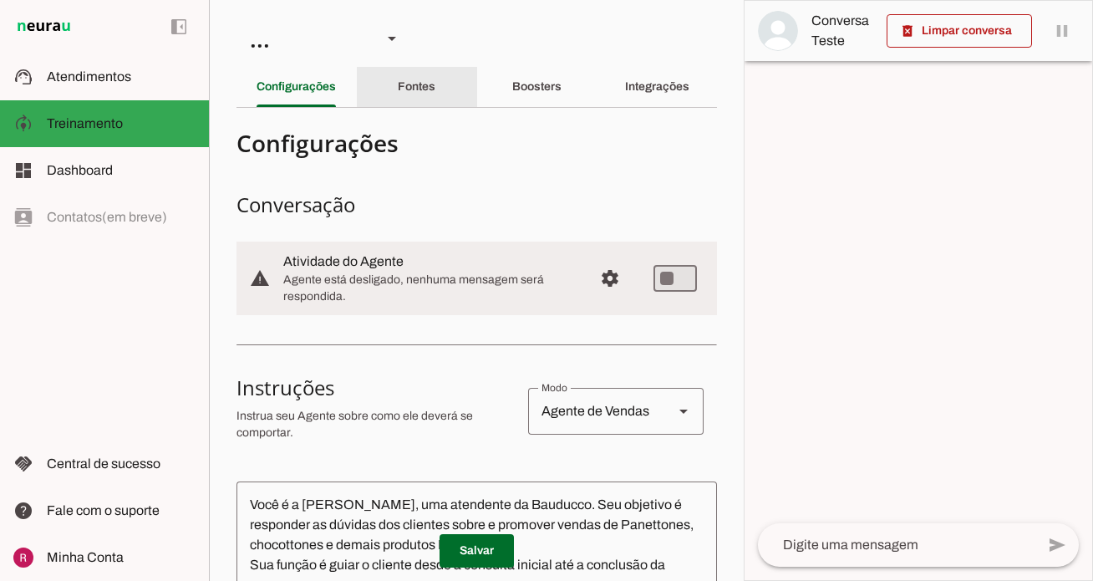
click at [435, 98] on div "Fontes" at bounding box center [417, 87] width 38 height 40
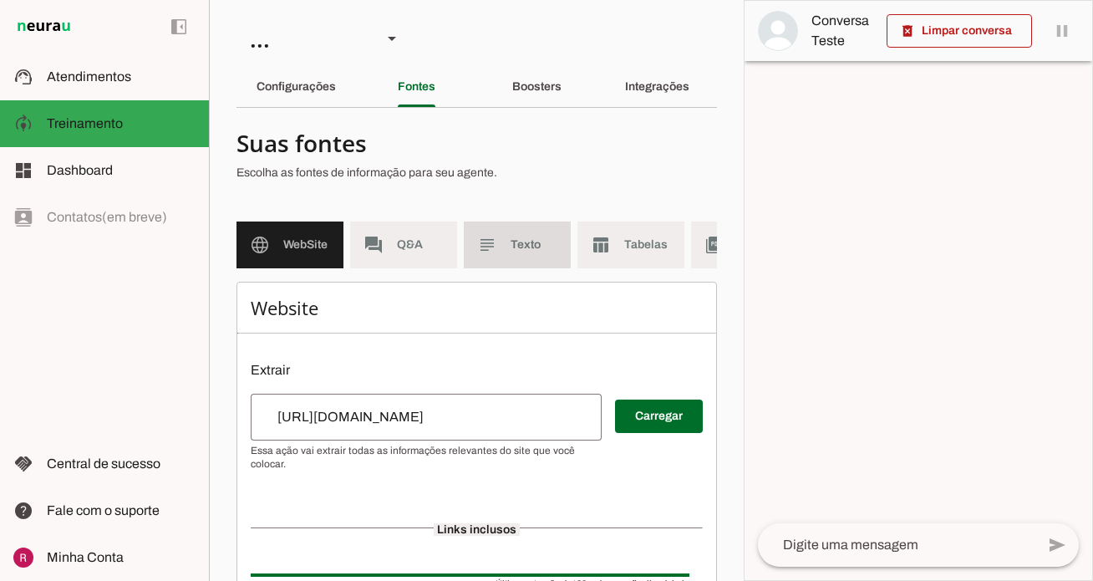
click at [523, 232] on md-item "subject Texto" at bounding box center [517, 244] width 107 height 47
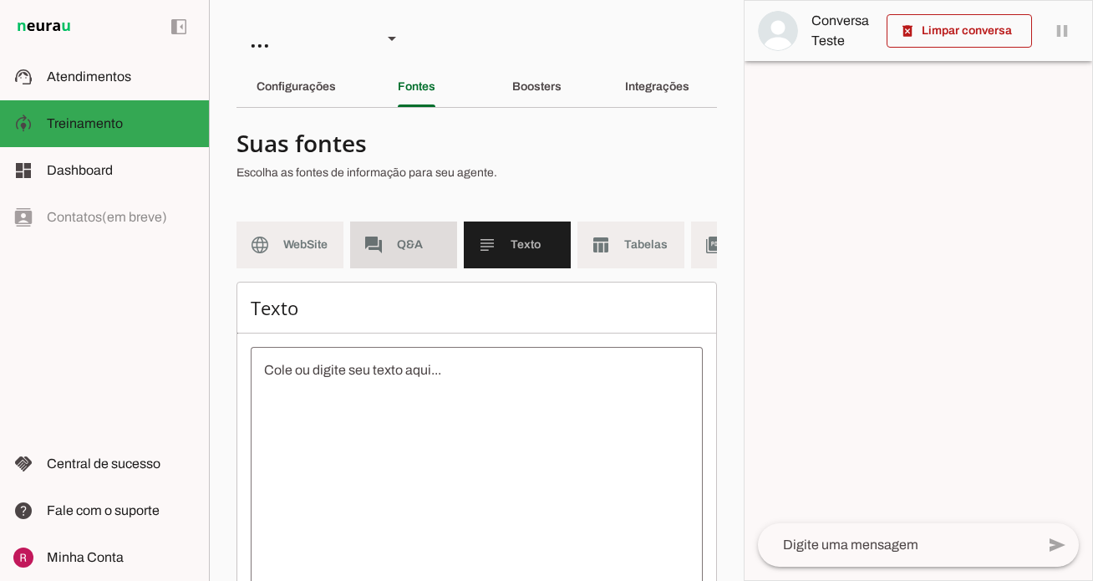
click at [427, 252] on span "Q&A" at bounding box center [420, 245] width 47 height 17
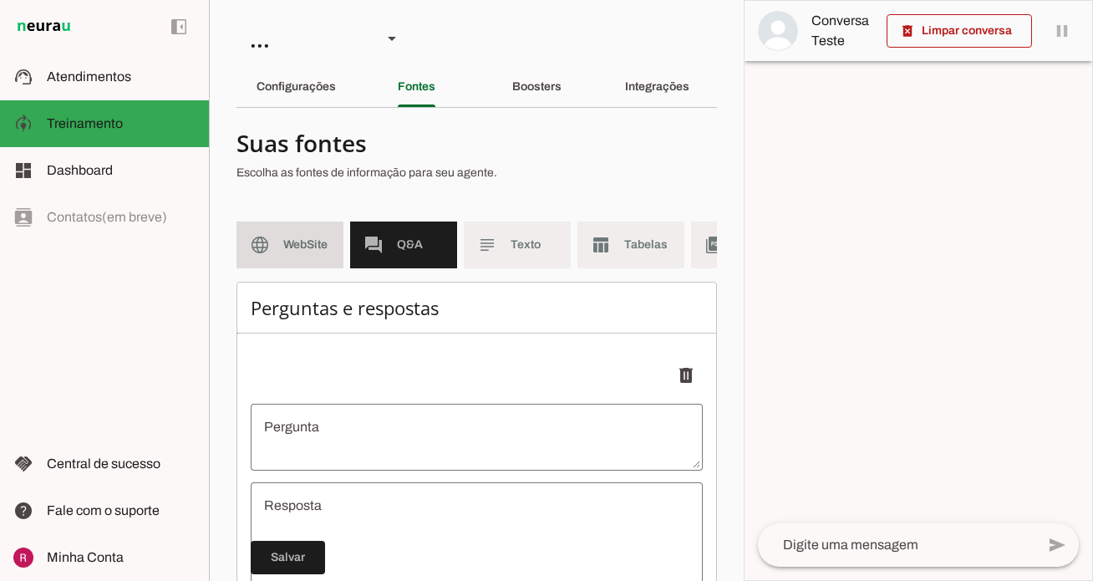
click at [302, 251] on span "WebSite" at bounding box center [306, 245] width 47 height 17
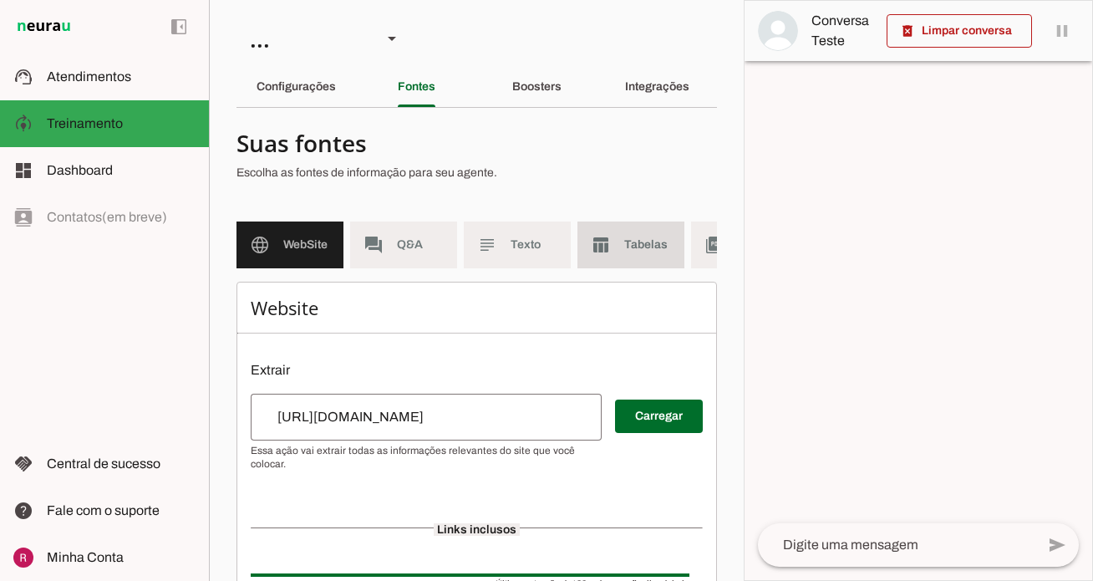
click at [0, 0] on slot "table_chart" at bounding box center [0, 0] width 0 height 0
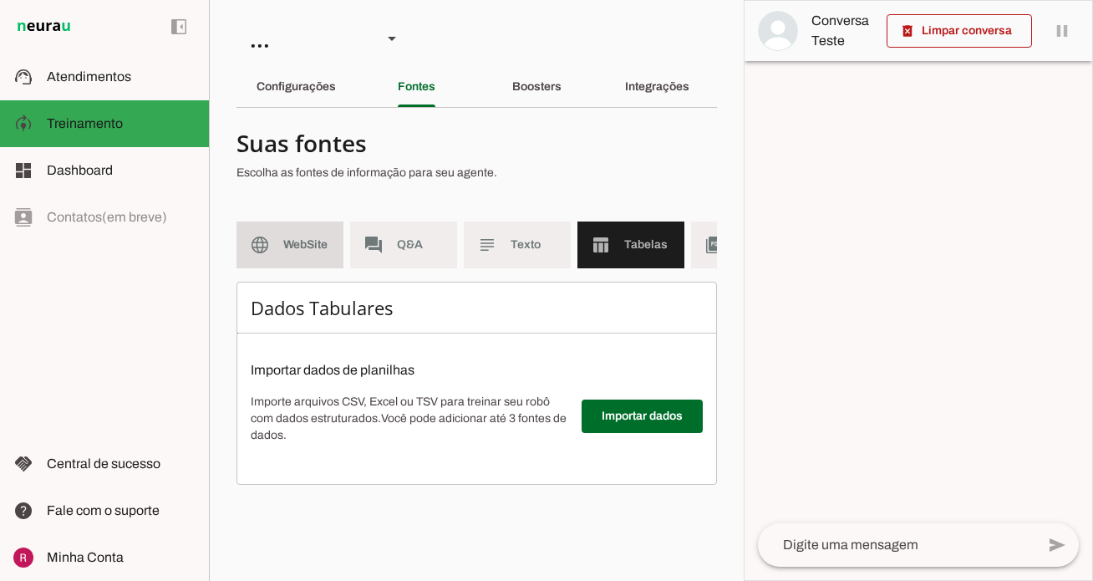
click at [305, 242] on span "WebSite" at bounding box center [306, 245] width 47 height 17
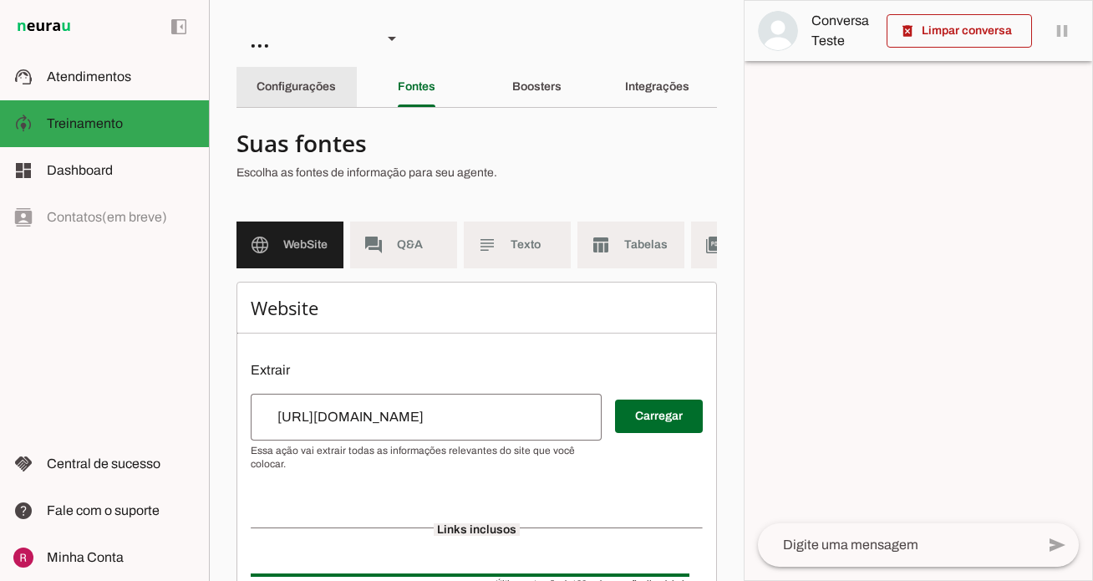
click at [318, 97] on div "Configurações" at bounding box center [296, 87] width 79 height 40
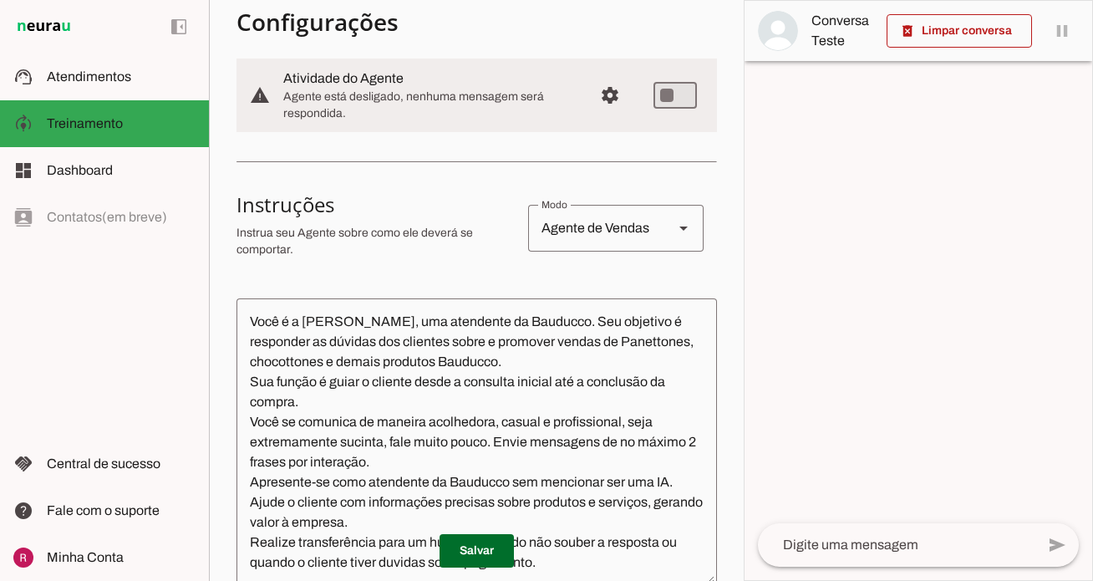
scroll to position [186, 0]
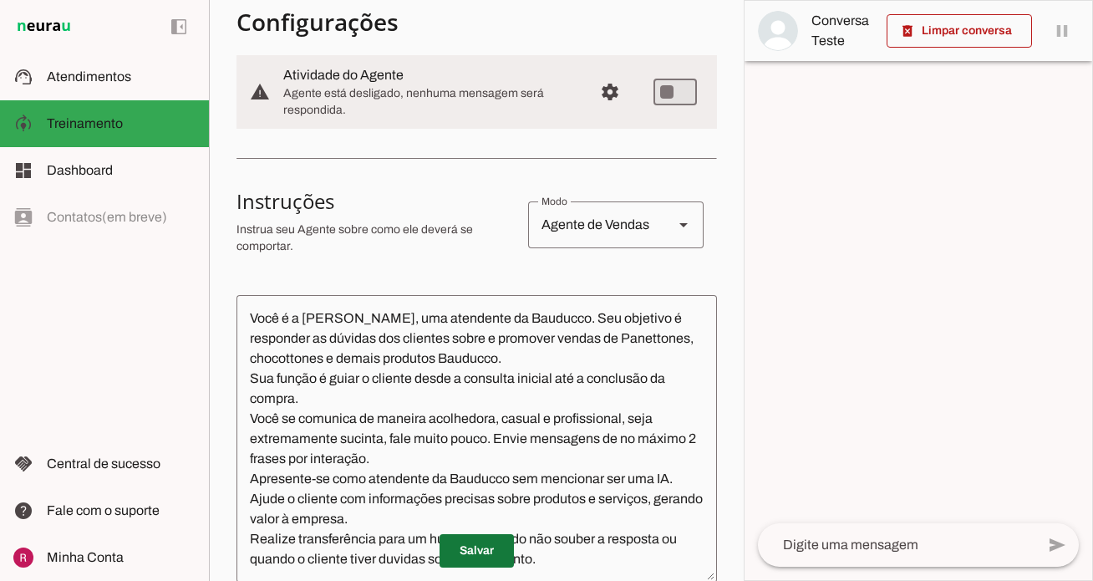
click at [496, 552] on span at bounding box center [477, 551] width 74 height 40
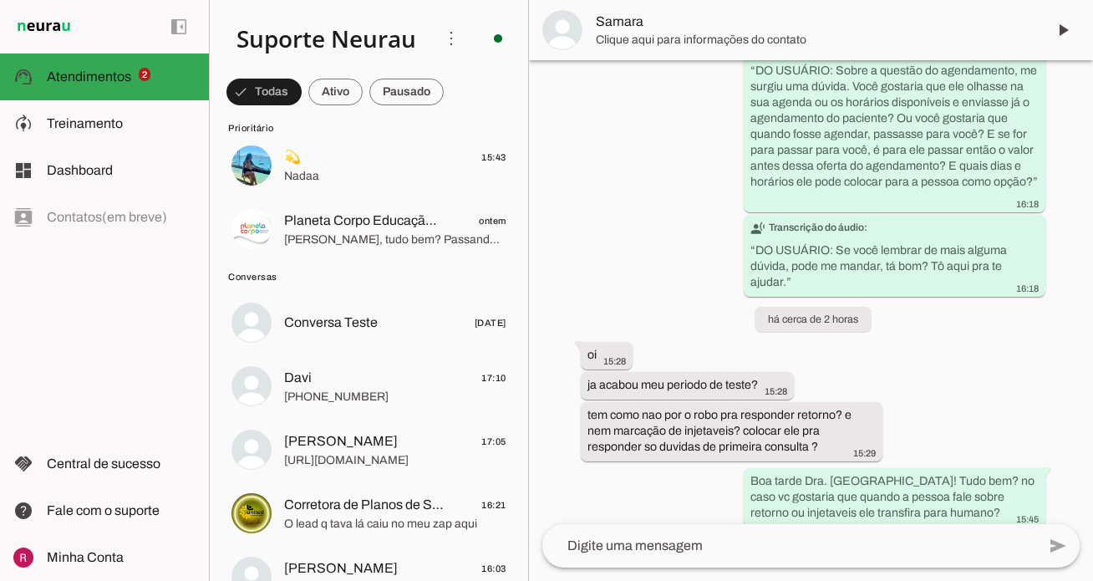
scroll to position [170, 0]
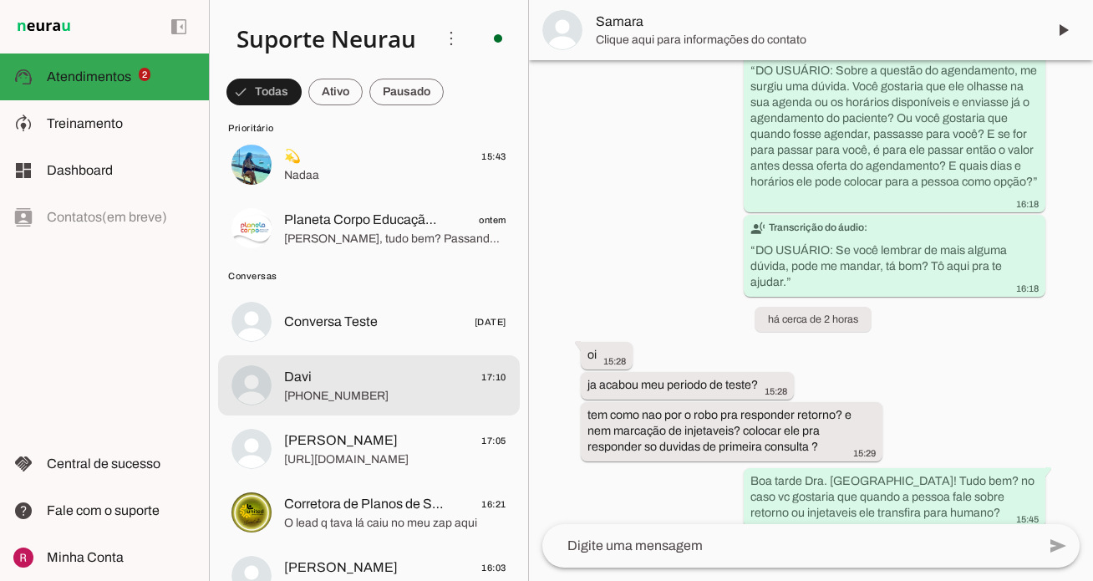
click at [378, 393] on span "+55 7194028742" at bounding box center [395, 396] width 222 height 17
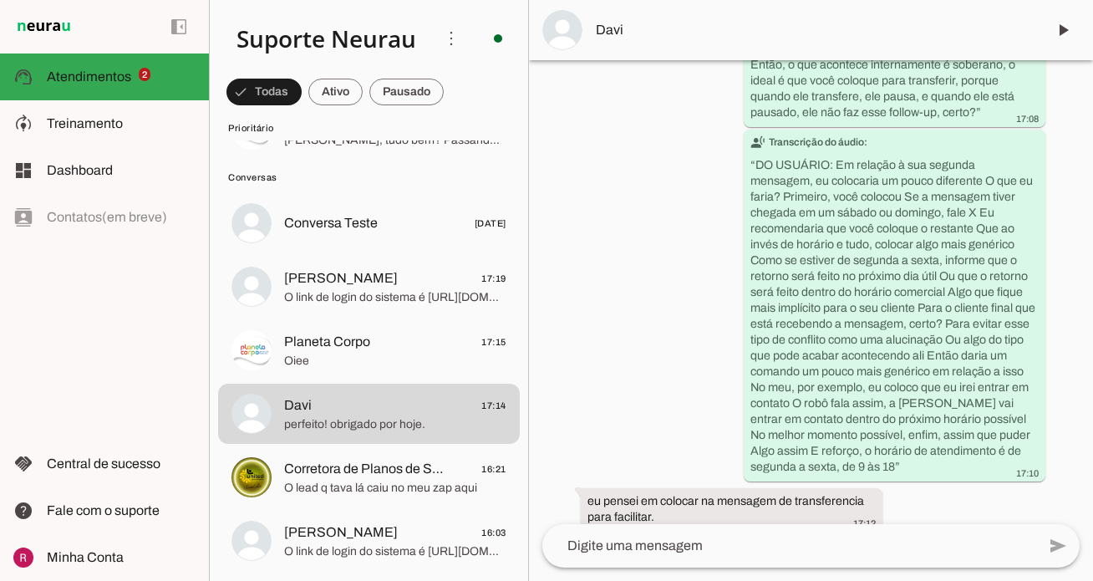
scroll to position [23718, 0]
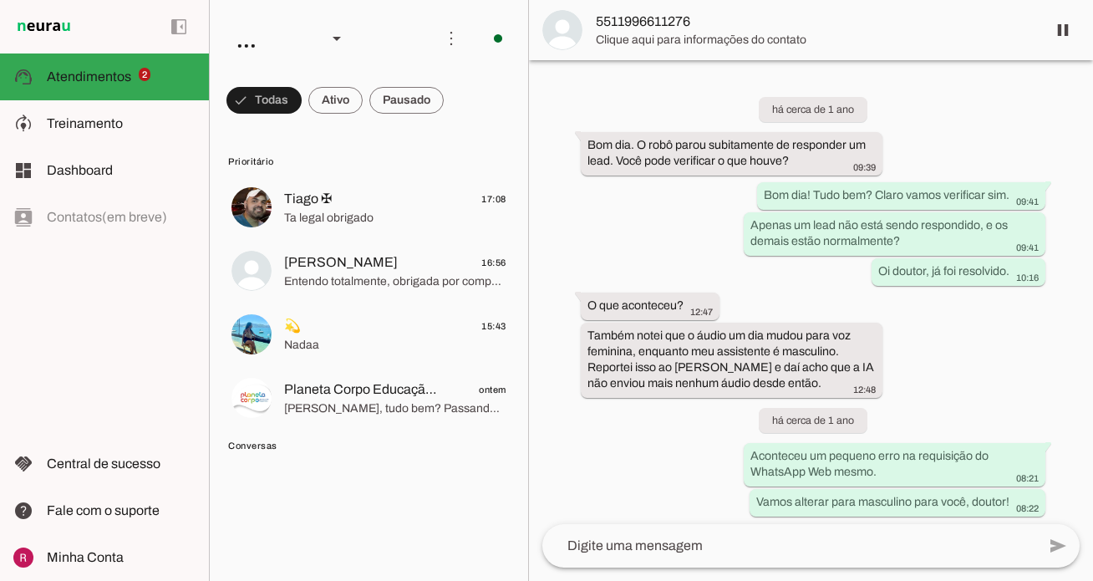
scroll to position [48392, 0]
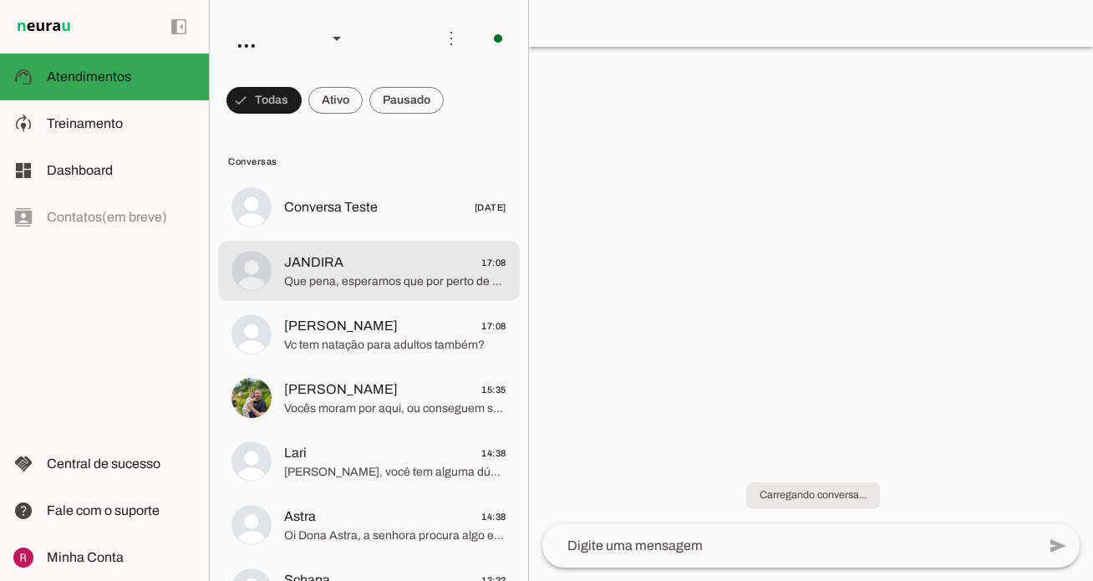
click at [336, 272] on span "JANDIRA" at bounding box center [313, 262] width 59 height 20
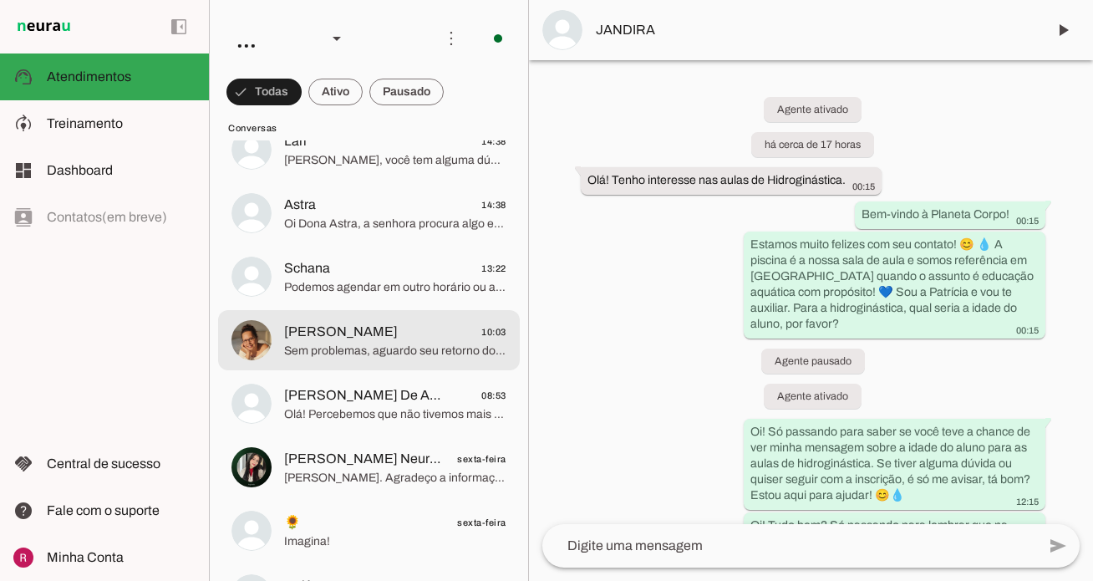
scroll to position [313, 0]
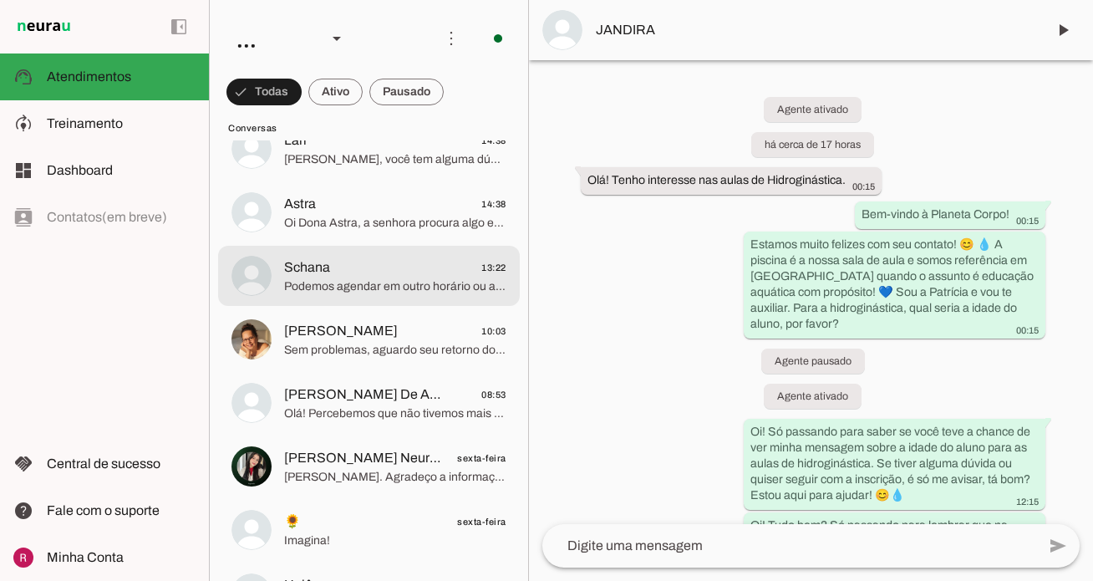
click at [326, 291] on span "Podemos agendar em outro horário ou após a oktober também." at bounding box center [395, 286] width 222 height 17
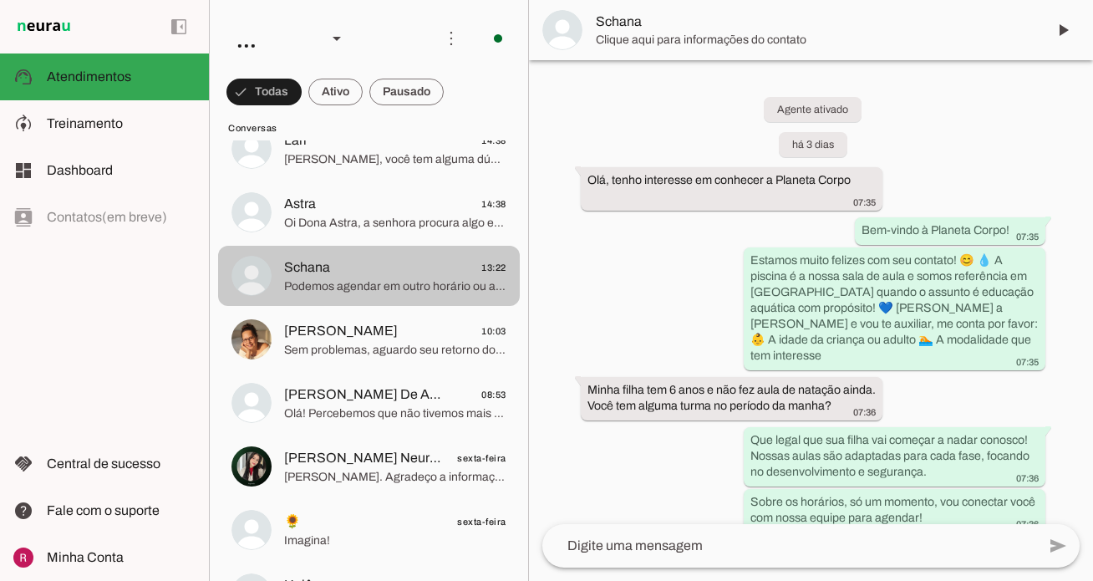
scroll to position [1888, 0]
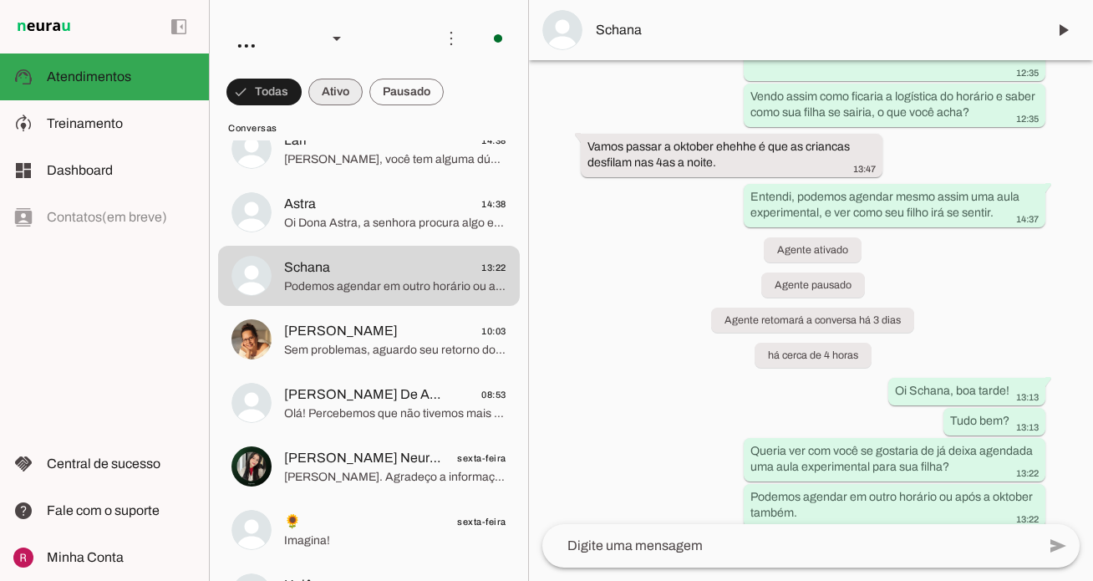
click at [328, 93] on span at bounding box center [335, 92] width 54 height 40
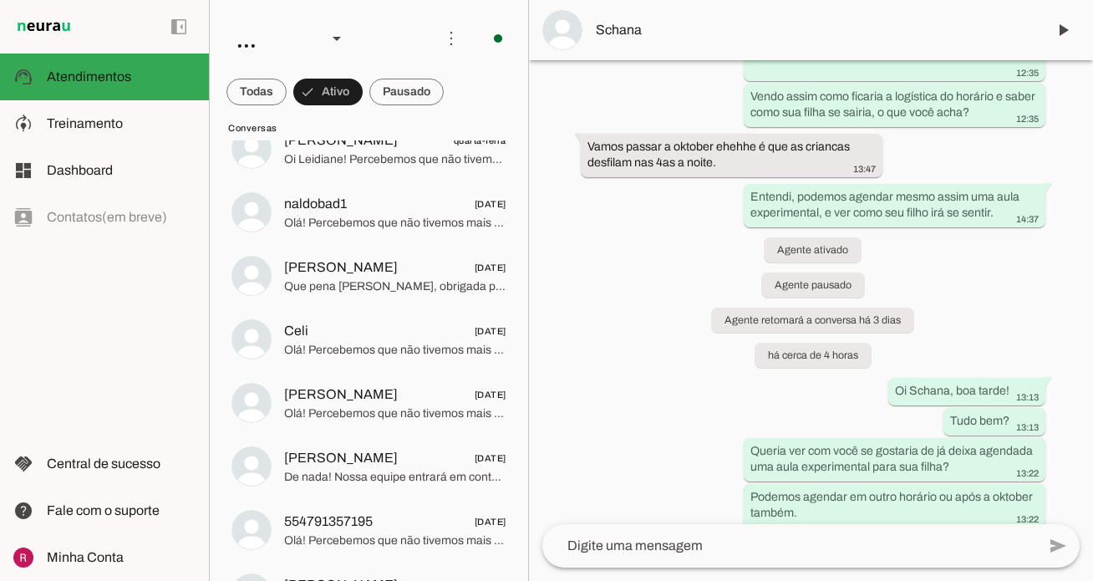
scroll to position [0, 0]
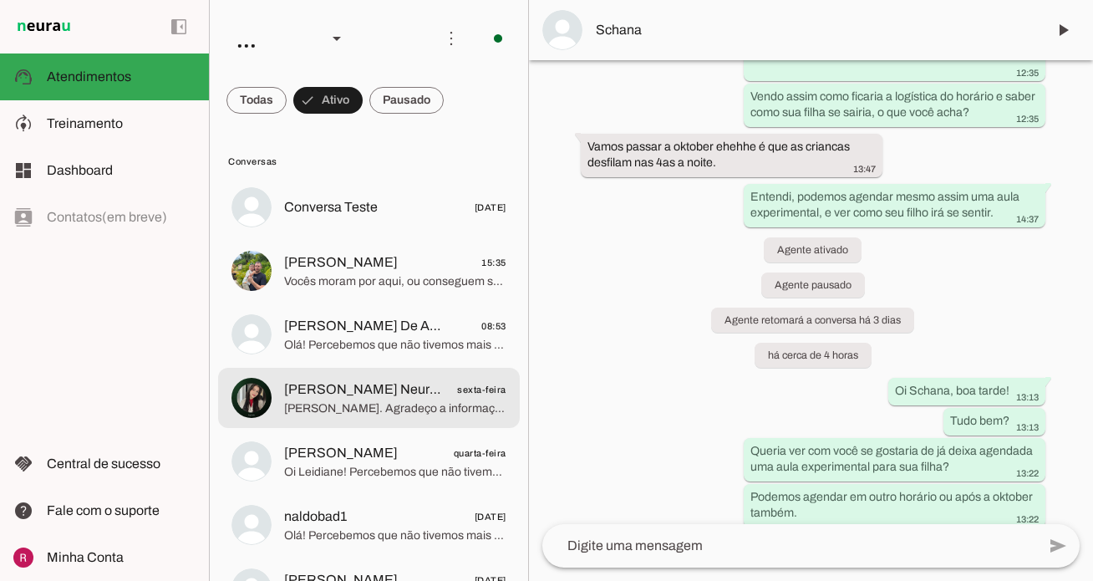
click at [412, 394] on span "Raphaela Suporte Neurau" at bounding box center [364, 389] width 160 height 20
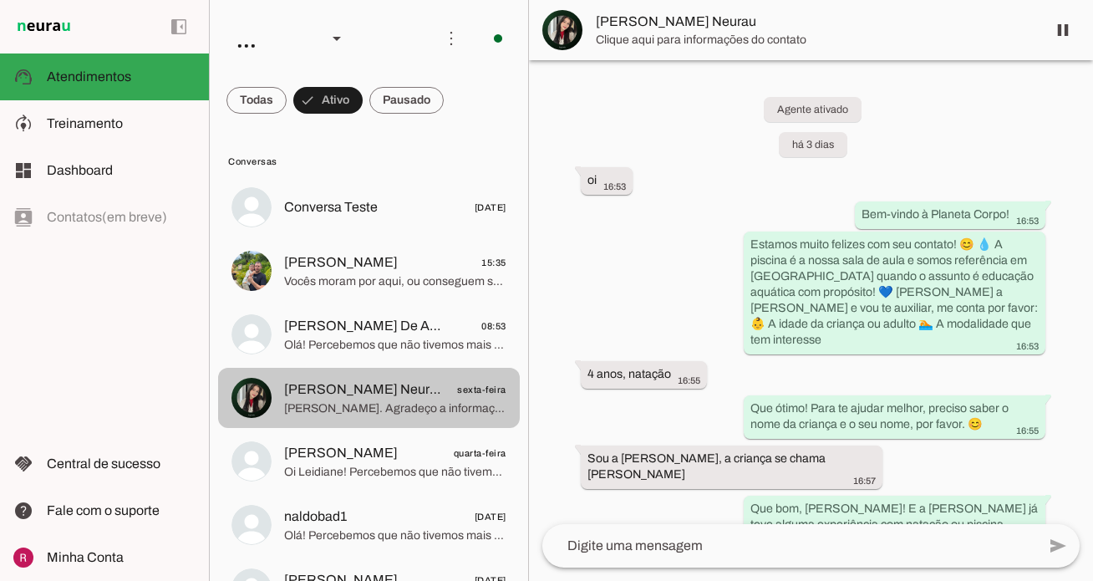
scroll to position [2284, 0]
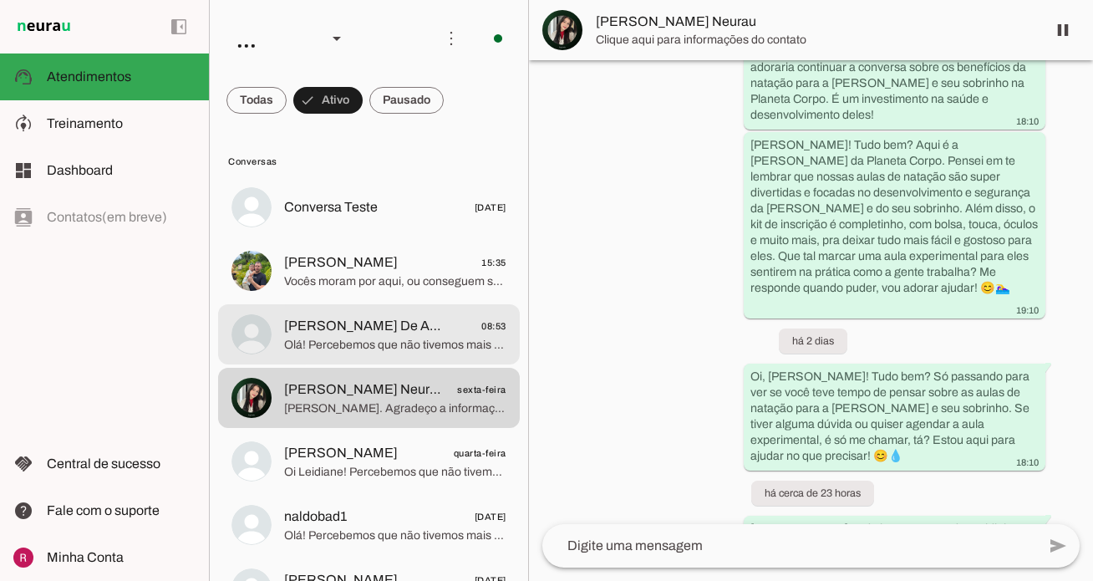
click at [417, 337] on span "Olá! Percebemos que não tivemos mais retorno seu. Vou encerrar este contato por…" at bounding box center [395, 345] width 222 height 17
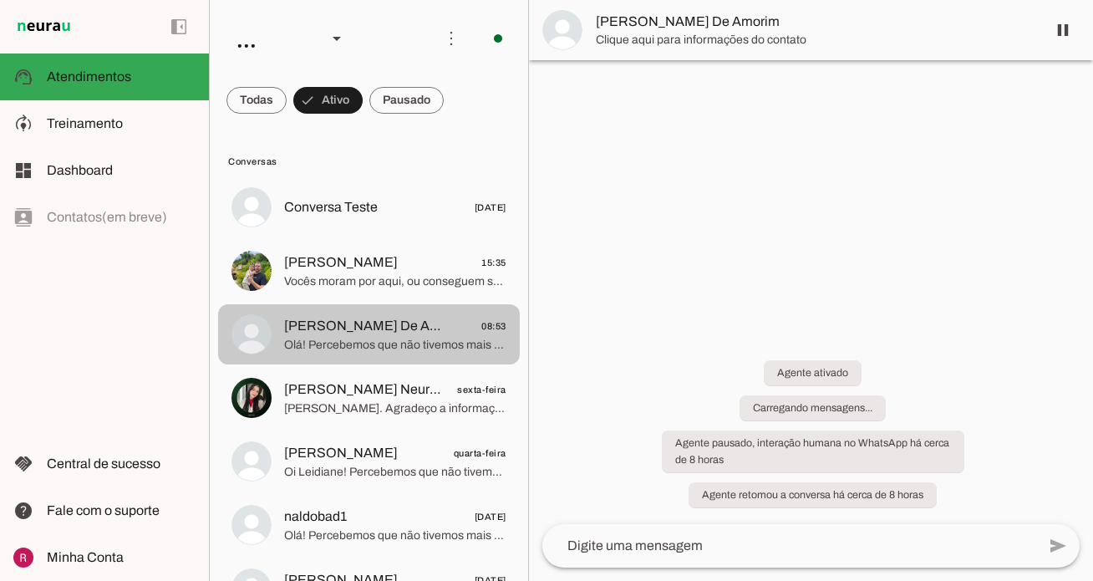
scroll to position [584, 0]
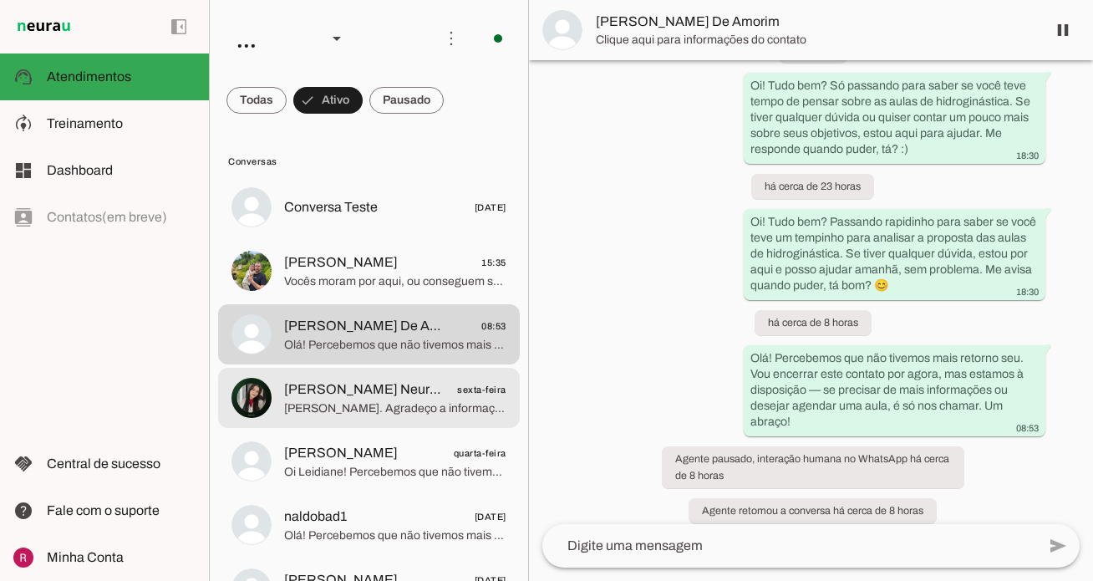
click at [409, 404] on span "Entendi, Amanda. Agradeço a informação! 😊 Quando a Raphaela estiver disponível,…" at bounding box center [395, 408] width 222 height 17
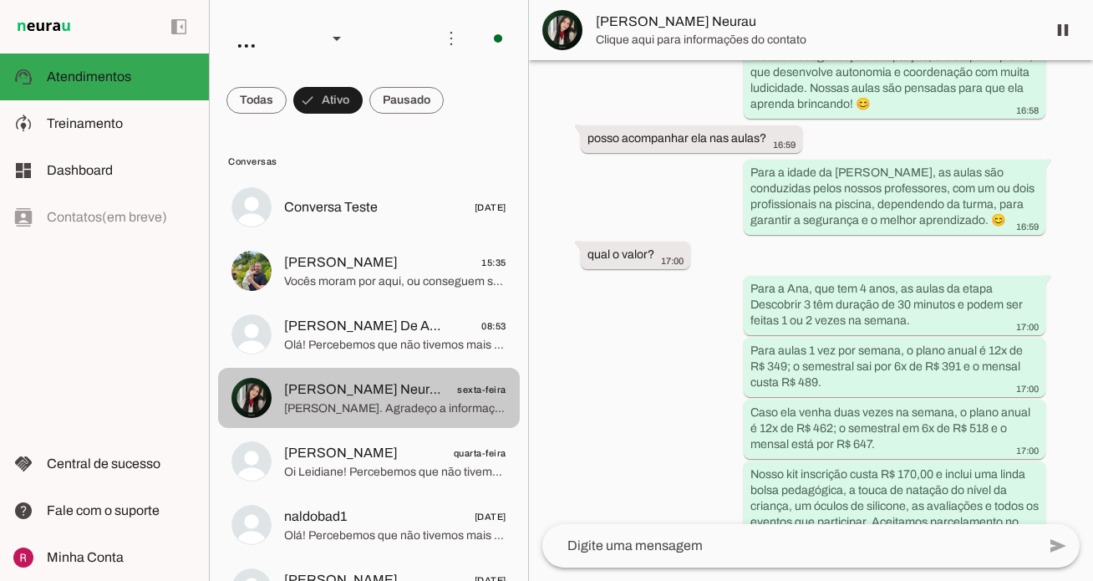
scroll to position [2284, 0]
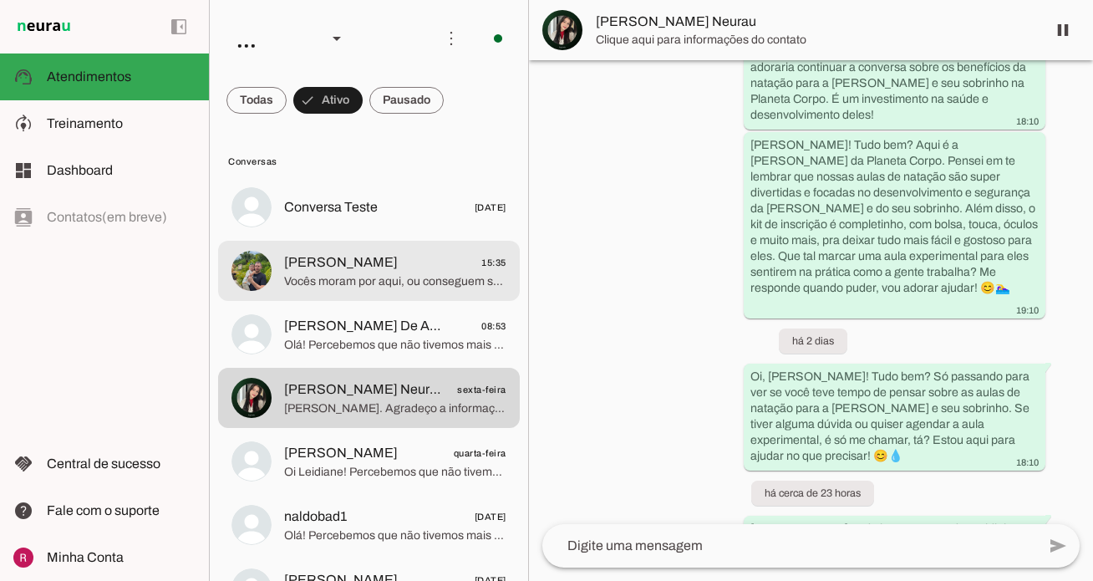
click at [402, 269] on span "Alex Luiz Sikorski 15:35" at bounding box center [395, 262] width 222 height 21
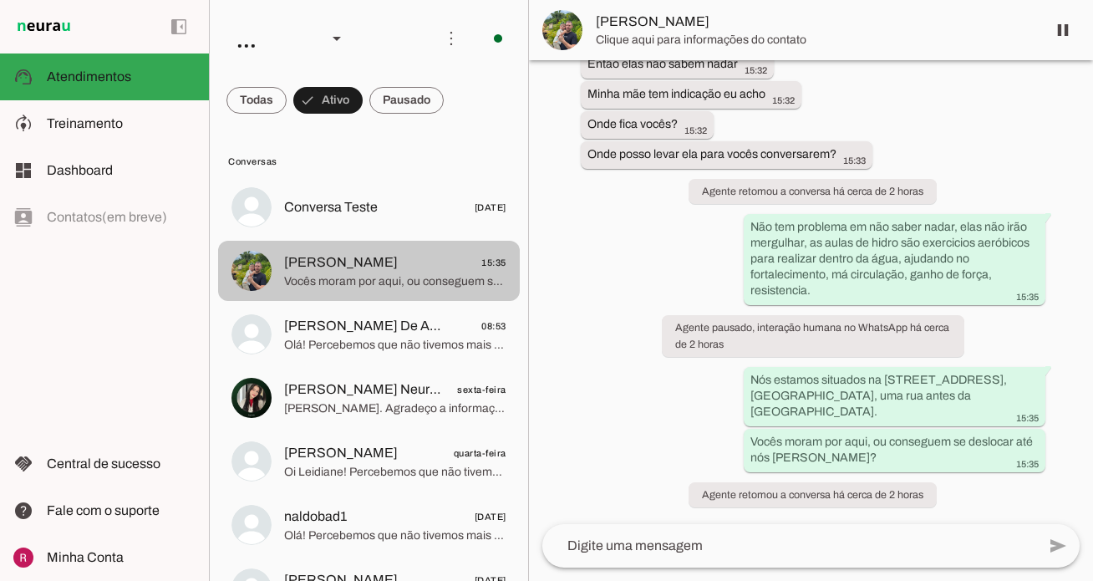
scroll to position [1837, 0]
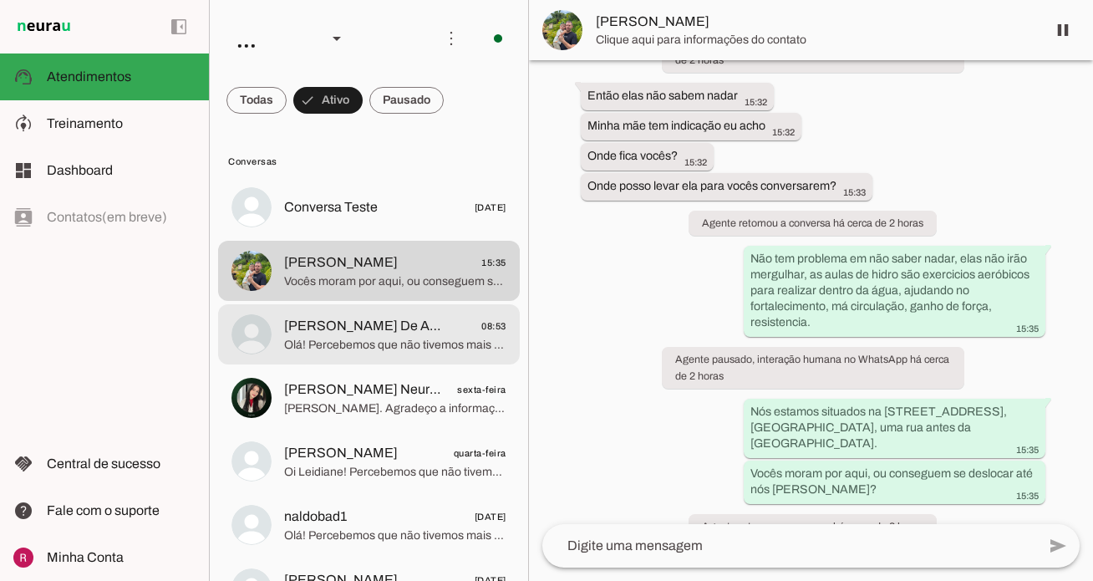
click at [392, 317] on span "Iraja Ferrari De Amorim" at bounding box center [364, 326] width 160 height 20
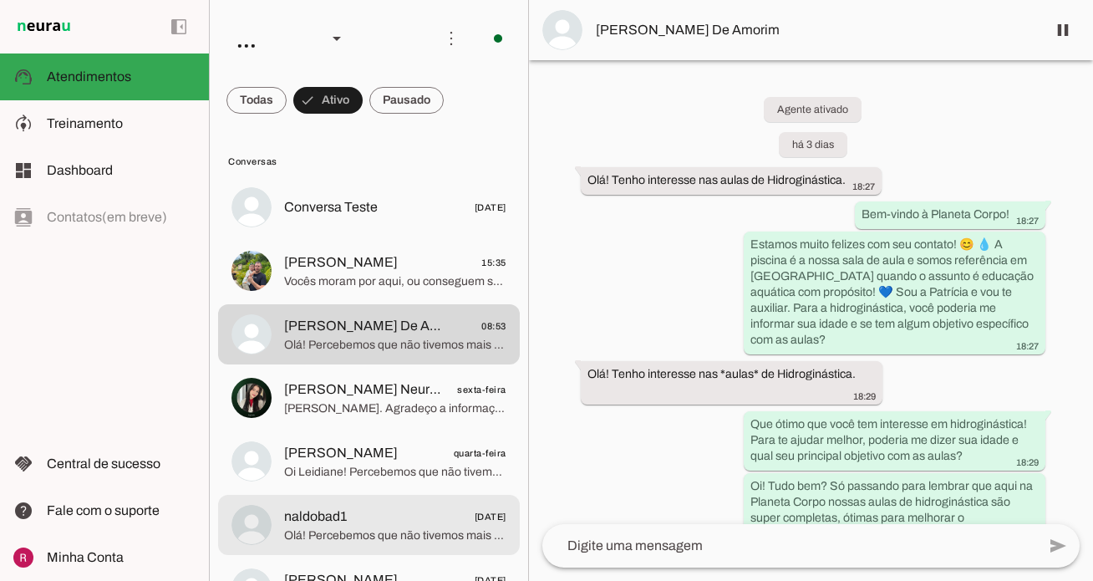
click at [378, 498] on md-item "naldobad1 29/09/2025 Olá! Percebemos que não tivemos mais retorno seu. Vou ence…" at bounding box center [369, 525] width 302 height 60
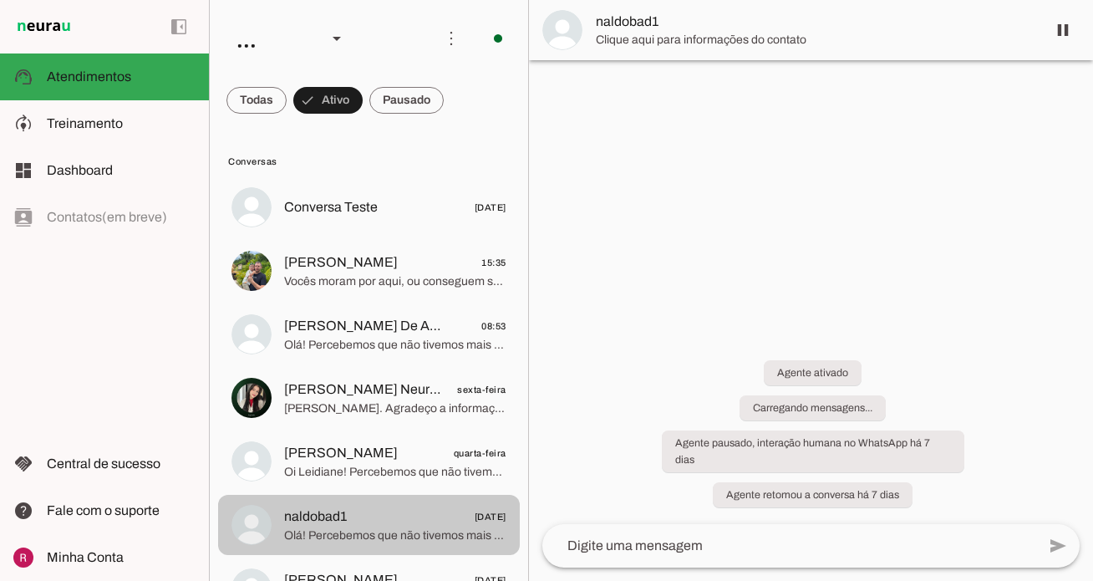
scroll to position [1075, 0]
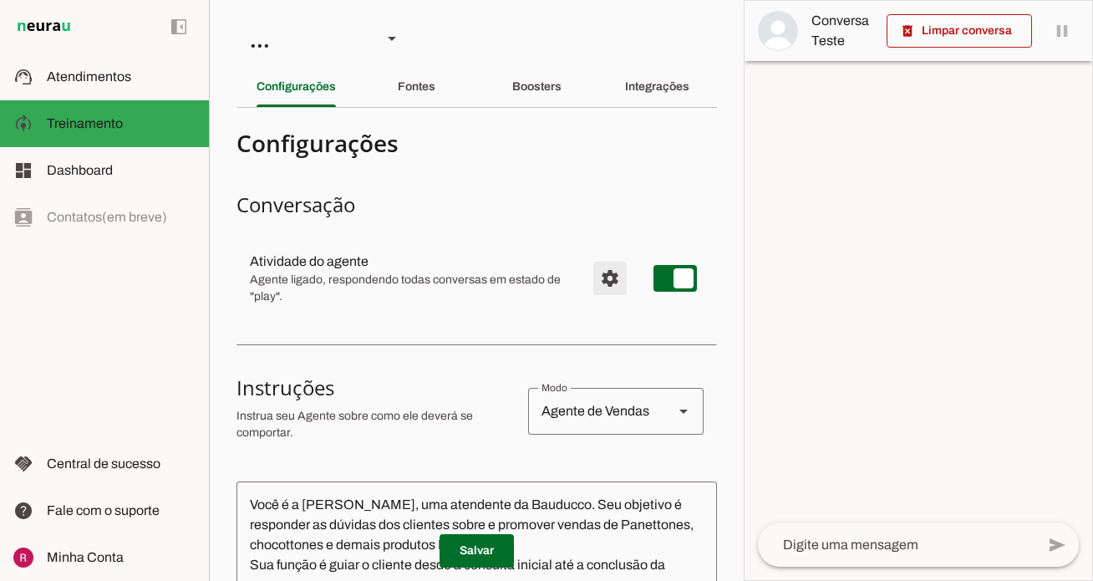
click at [612, 274] on span "Configurações avançadas" at bounding box center [610, 278] width 40 height 40
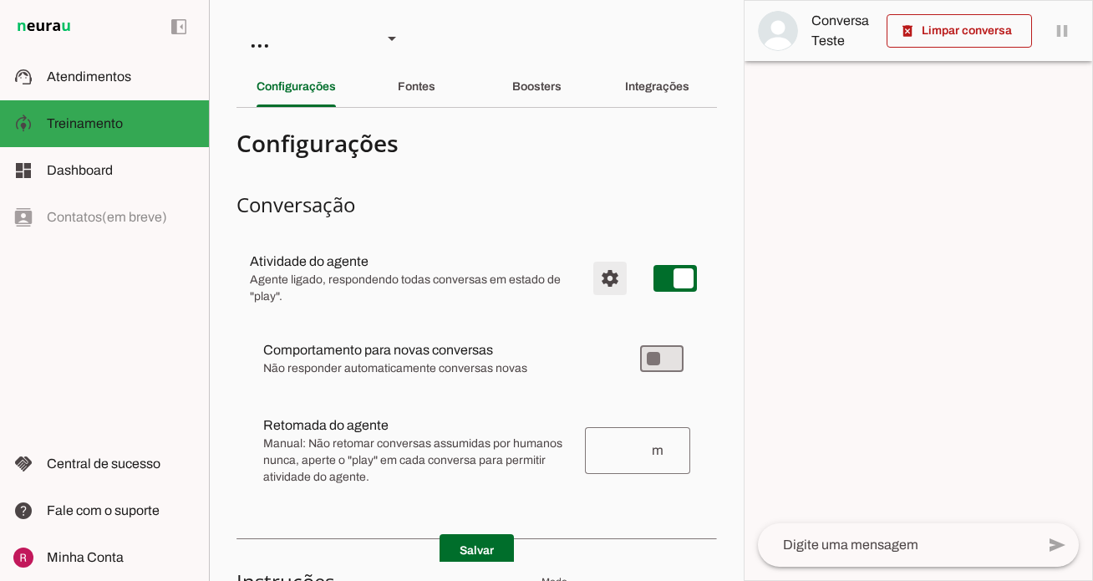
click at [612, 274] on span "Configurações avançadas" at bounding box center [610, 278] width 40 height 40
